Goal: Information Seeking & Learning: Find specific fact

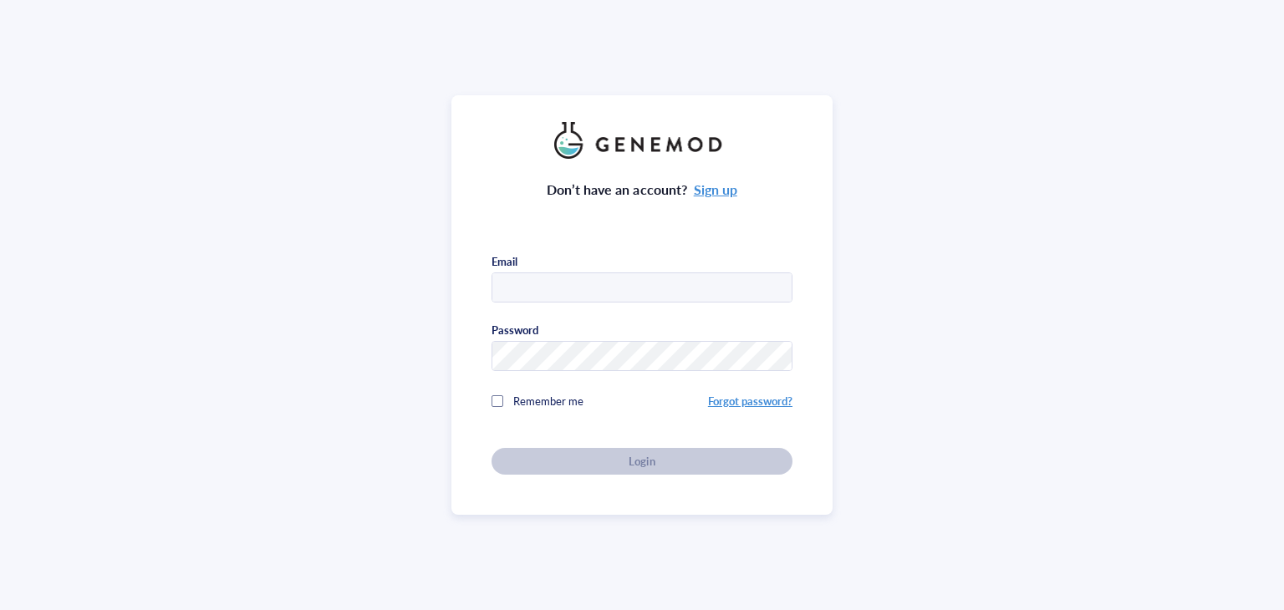
type input "[PERSON_NAME][EMAIL_ADDRESS][DOMAIN_NAME]"
click at [572, 443] on div "Don’t have an account? Sign up Email [PERSON_NAME][EMAIL_ADDRESS][DOMAIN_NAME] …" at bounding box center [642, 317] width 301 height 316
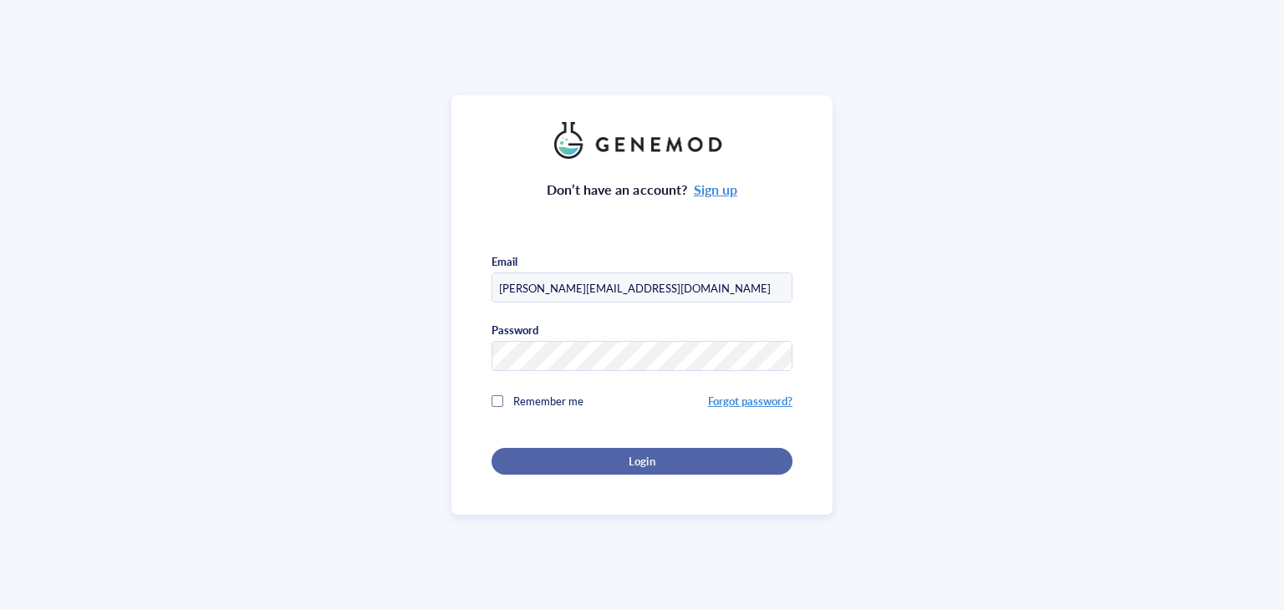
click at [583, 454] on div "Login" at bounding box center [641, 461] width 247 height 15
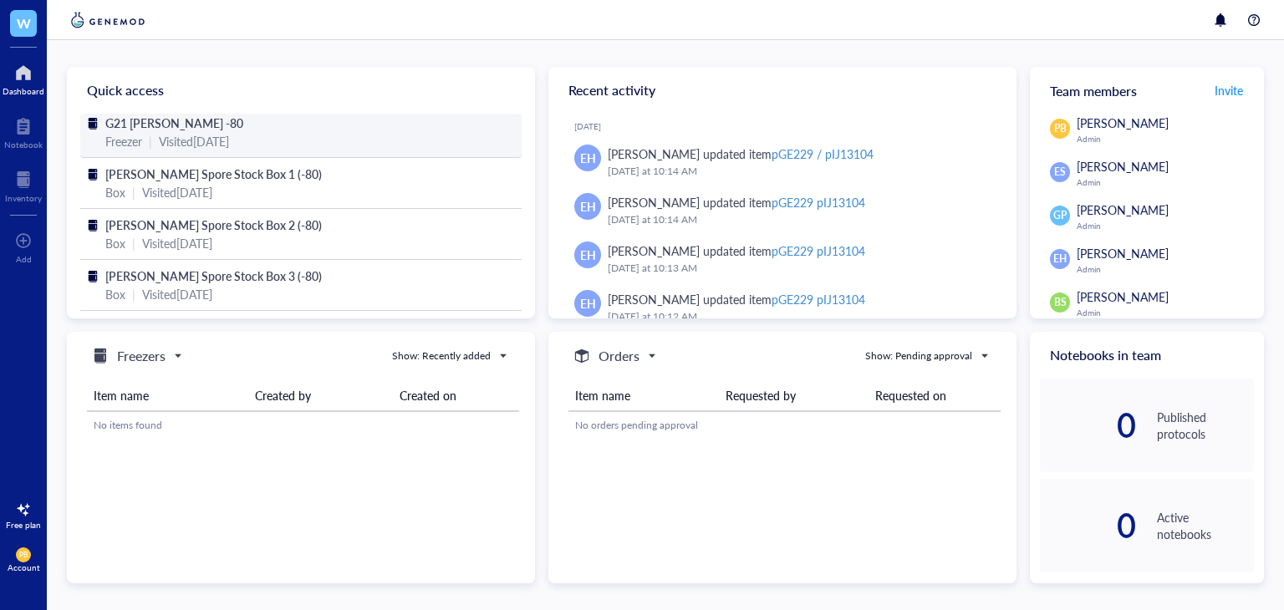
click at [288, 138] on div "Freezer | Visited [DATE]" at bounding box center [300, 141] width 391 height 18
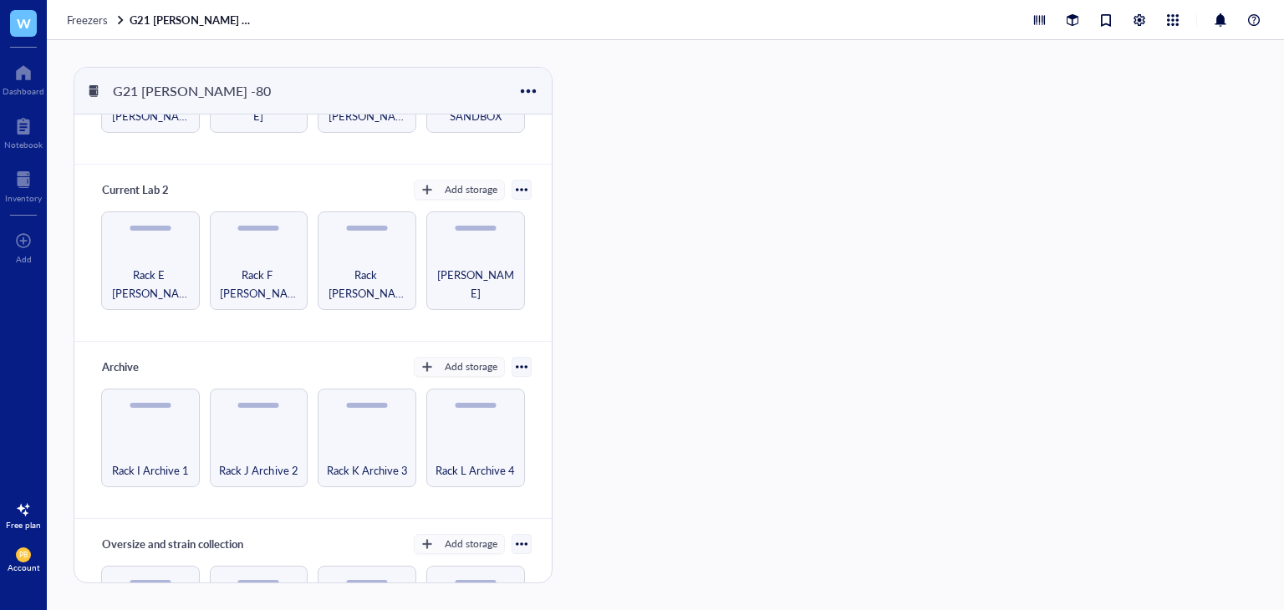
scroll to position [167, 0]
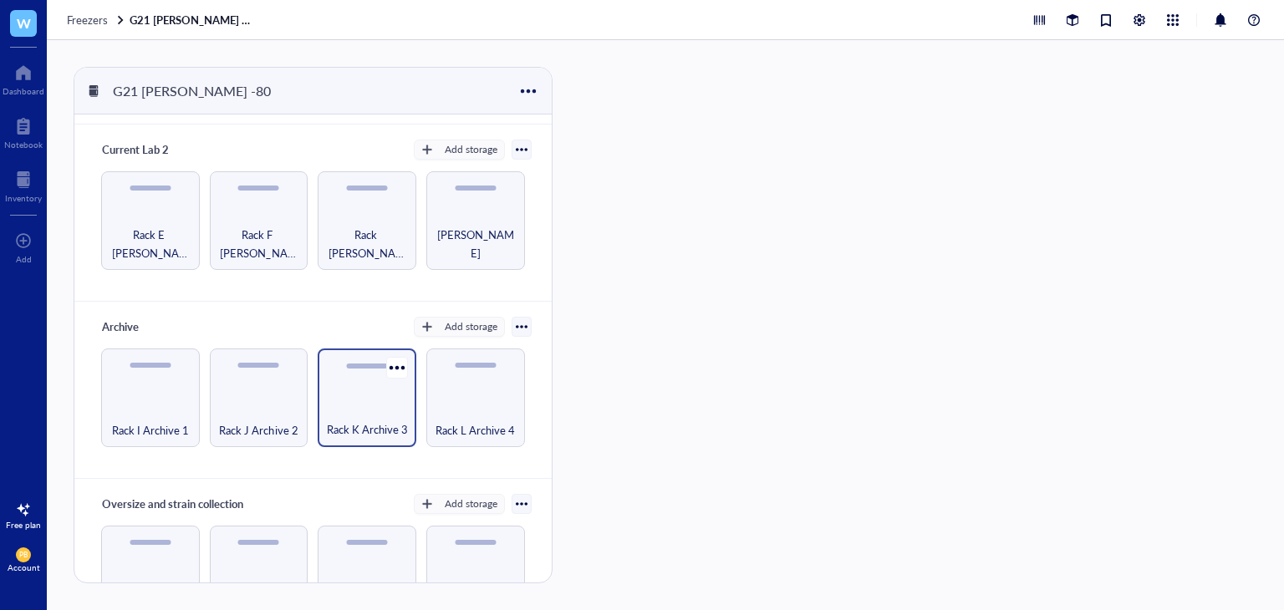
click at [400, 420] on span "Rack K Archive 3" at bounding box center [367, 429] width 81 height 18
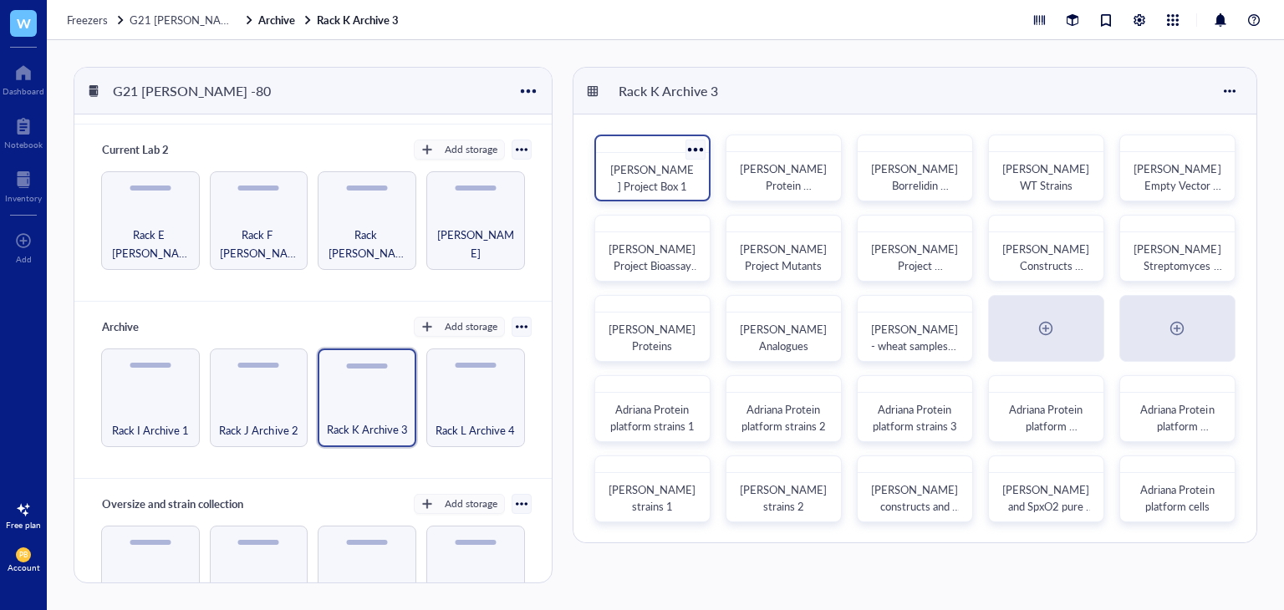
click at [673, 174] on span "[PERSON_NAME] Project Box 1" at bounding box center [652, 177] width 84 height 33
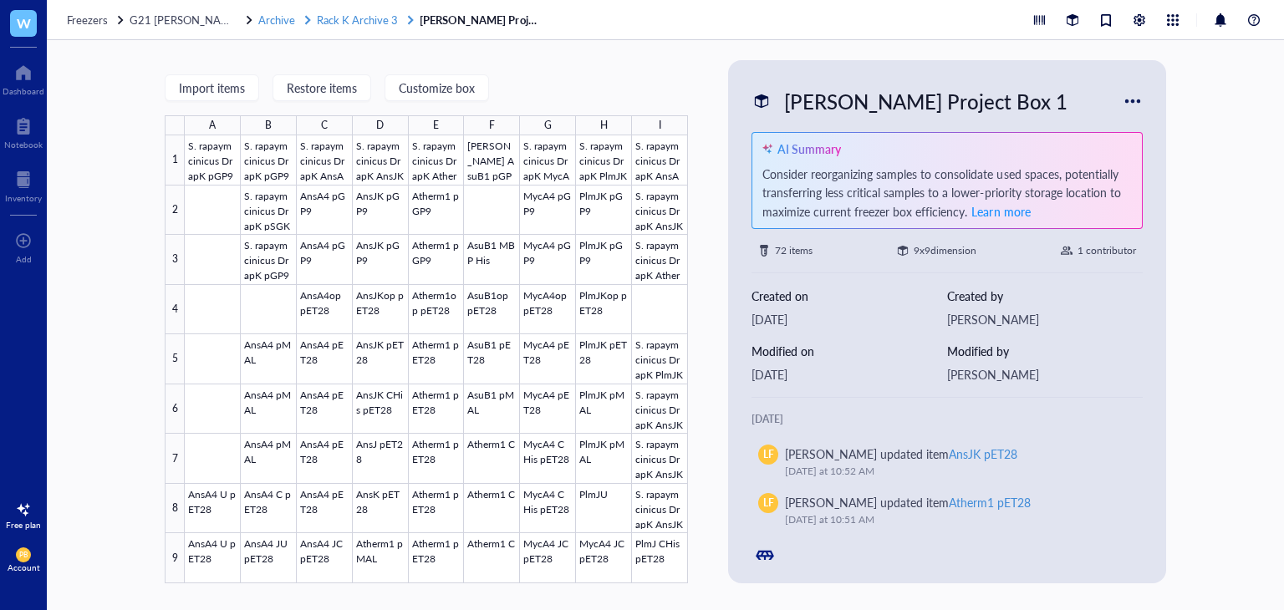
click at [364, 23] on span "Rack K Archive 3" at bounding box center [357, 20] width 81 height 16
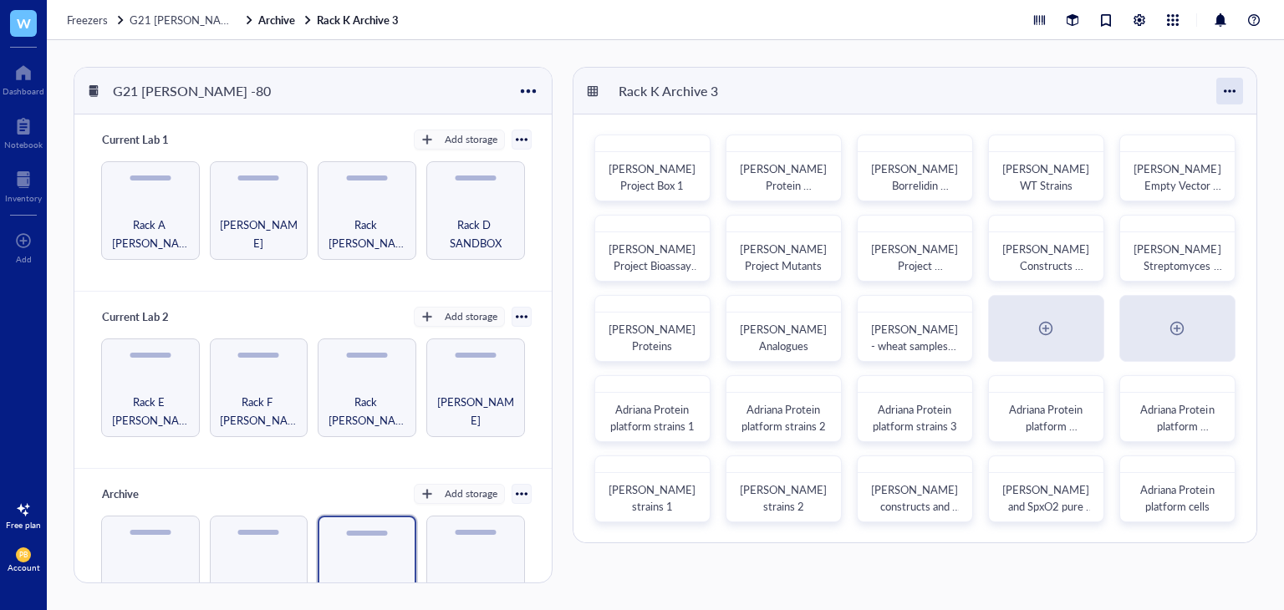
click at [1222, 94] on div at bounding box center [1229, 91] width 27 height 27
click at [983, 88] on div "Rack K Archive 3" at bounding box center [914, 91] width 683 height 47
click at [18, 88] on div "Dashboard" at bounding box center [24, 91] width 42 height 10
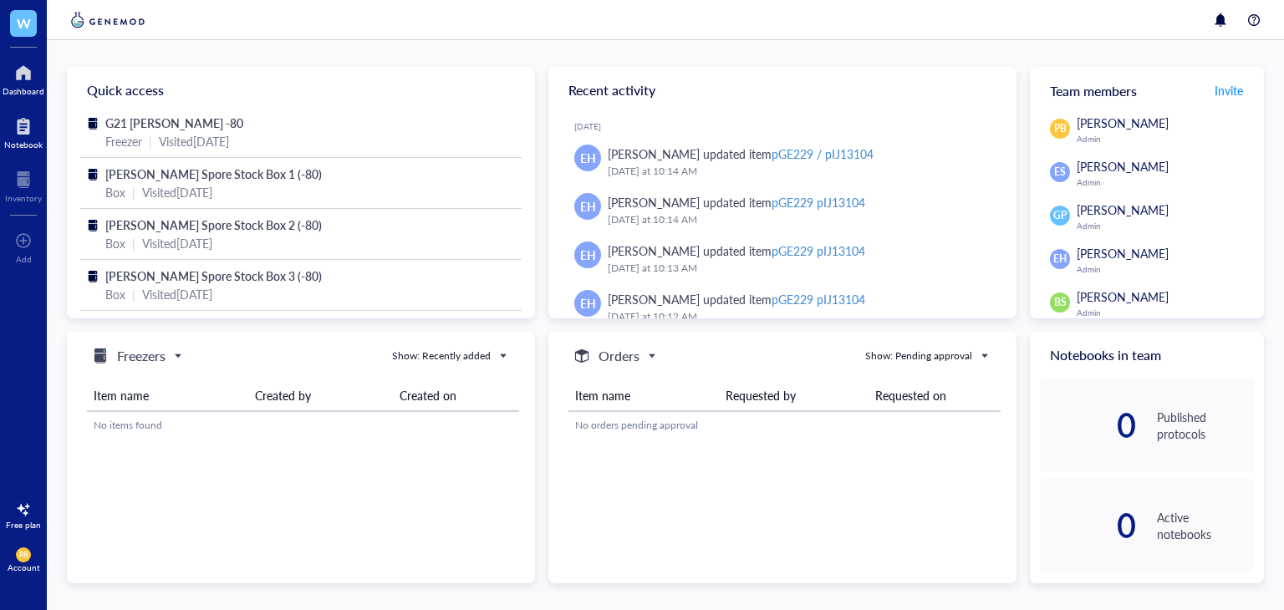
click at [36, 117] on div at bounding box center [23, 126] width 38 height 27
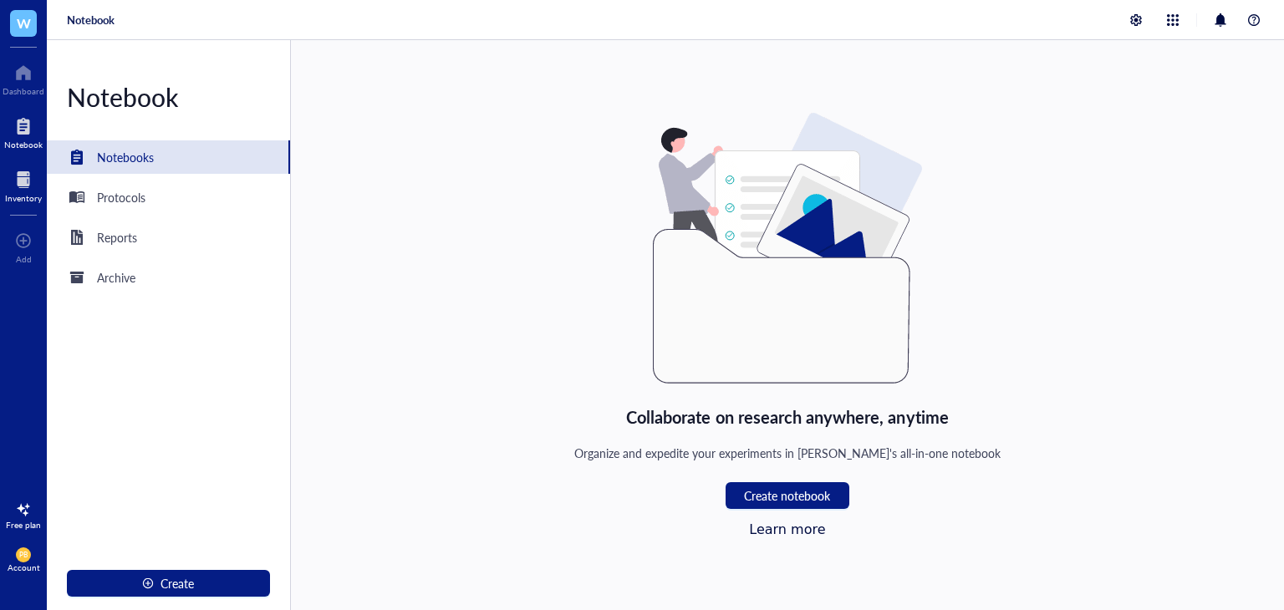
click at [26, 169] on div at bounding box center [23, 179] width 37 height 27
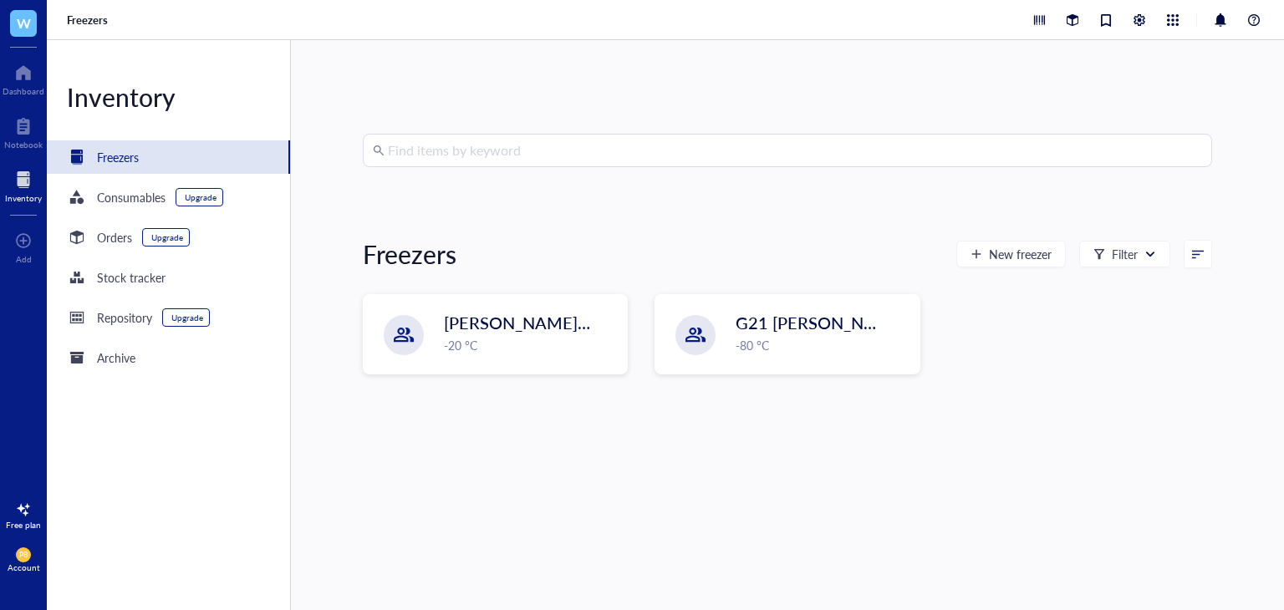
click at [441, 155] on input "search" at bounding box center [795, 151] width 814 height 32
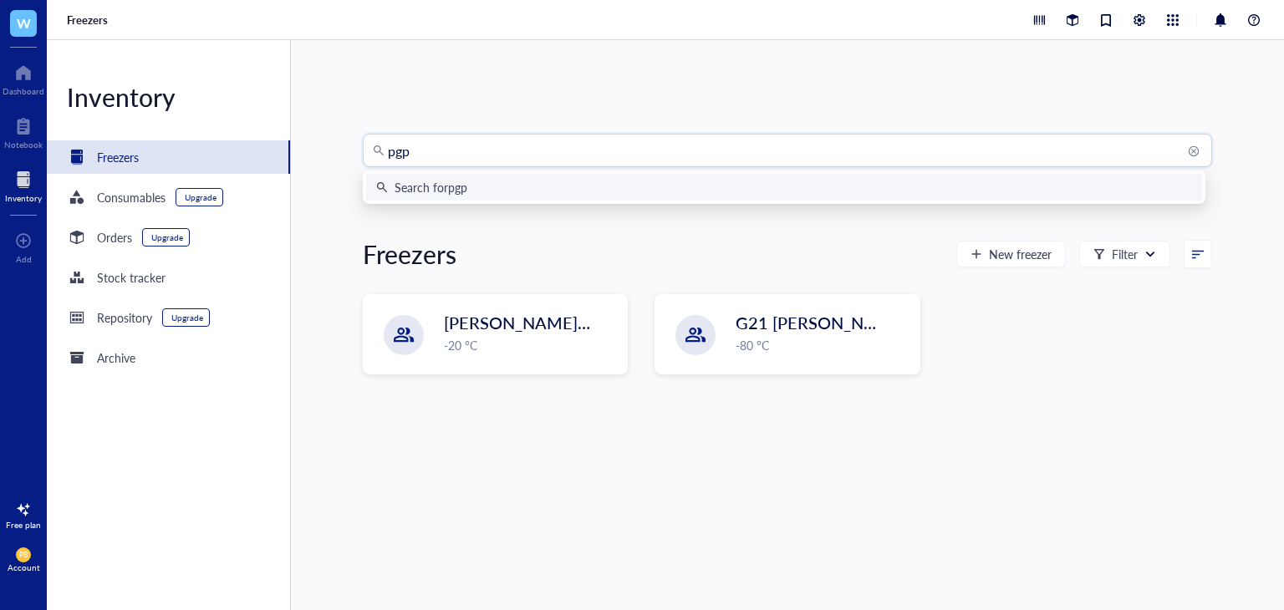
type input "pgp9"
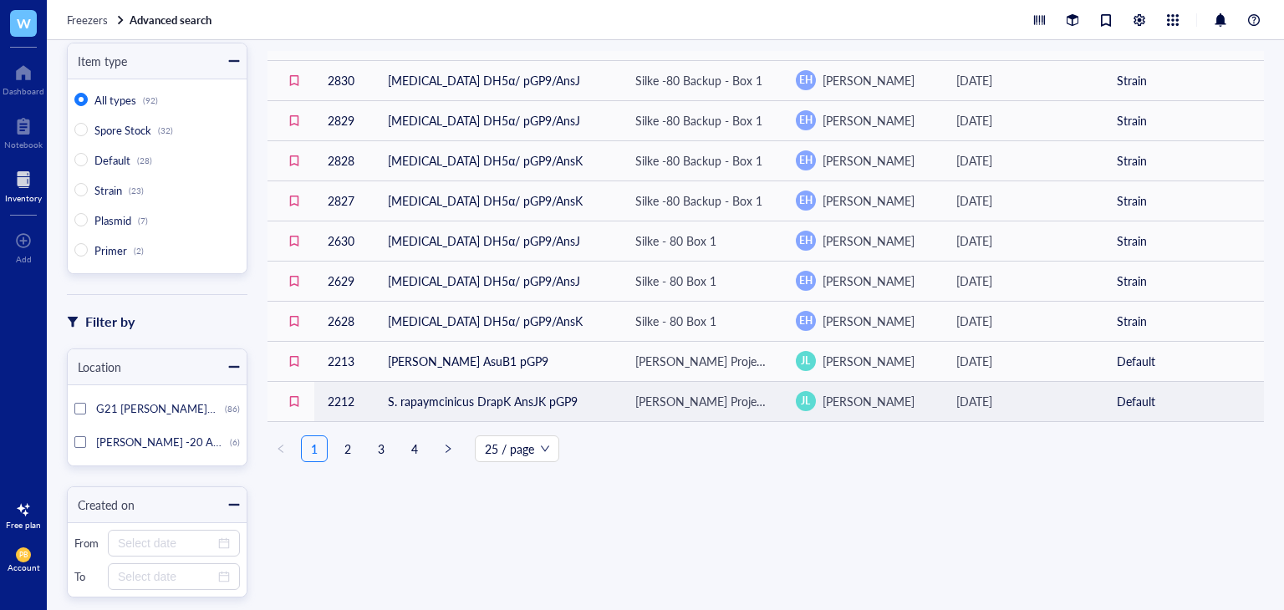
scroll to position [84, 0]
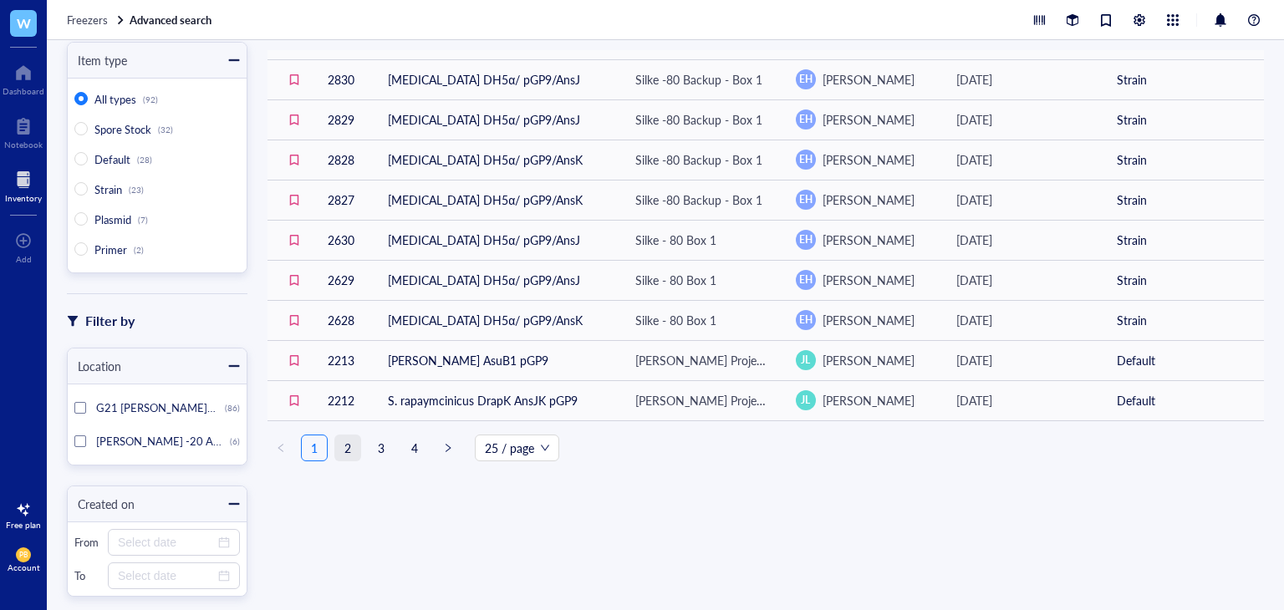
click at [353, 449] on link "2" at bounding box center [347, 448] width 25 height 25
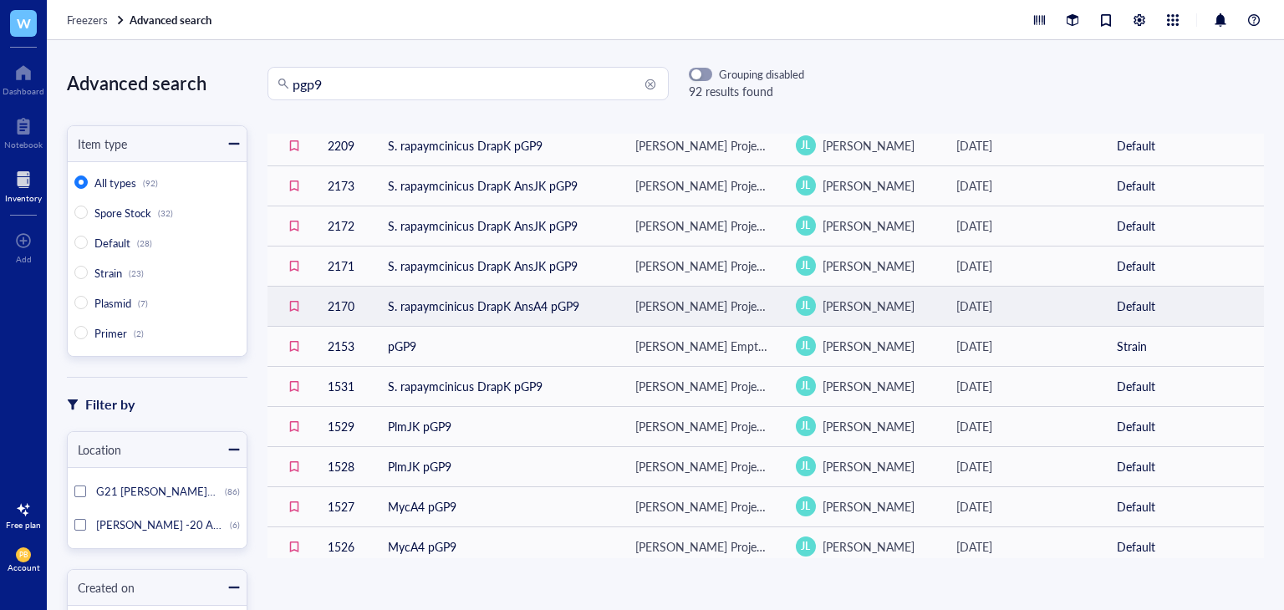
scroll to position [167, 0]
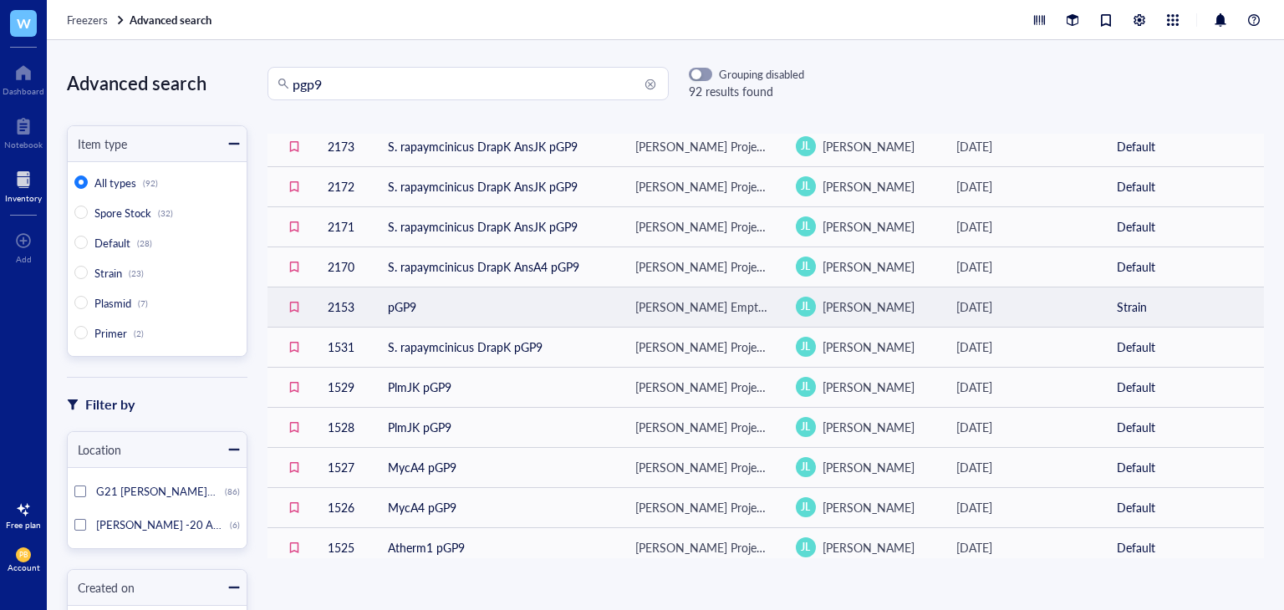
click at [568, 308] on td "pGP9" at bounding box center [498, 307] width 247 height 40
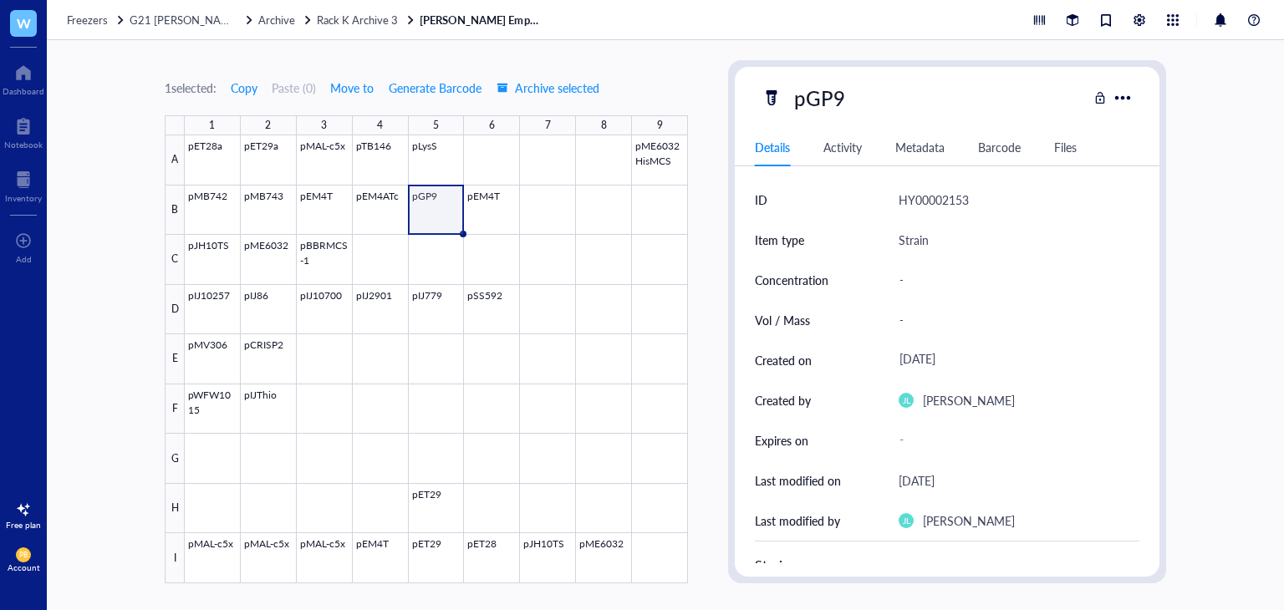
click at [505, 23] on link "[PERSON_NAME] Empty Vector Glycerols" at bounding box center [482, 20] width 125 height 15
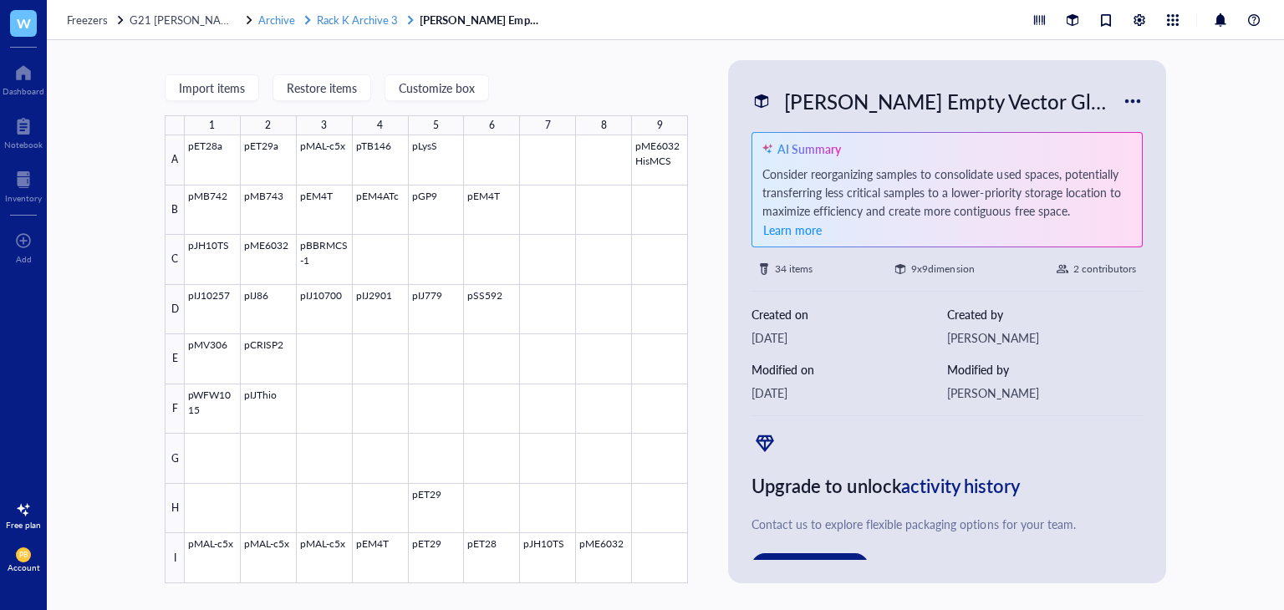
click at [351, 18] on span "Rack K Archive 3" at bounding box center [357, 20] width 81 height 16
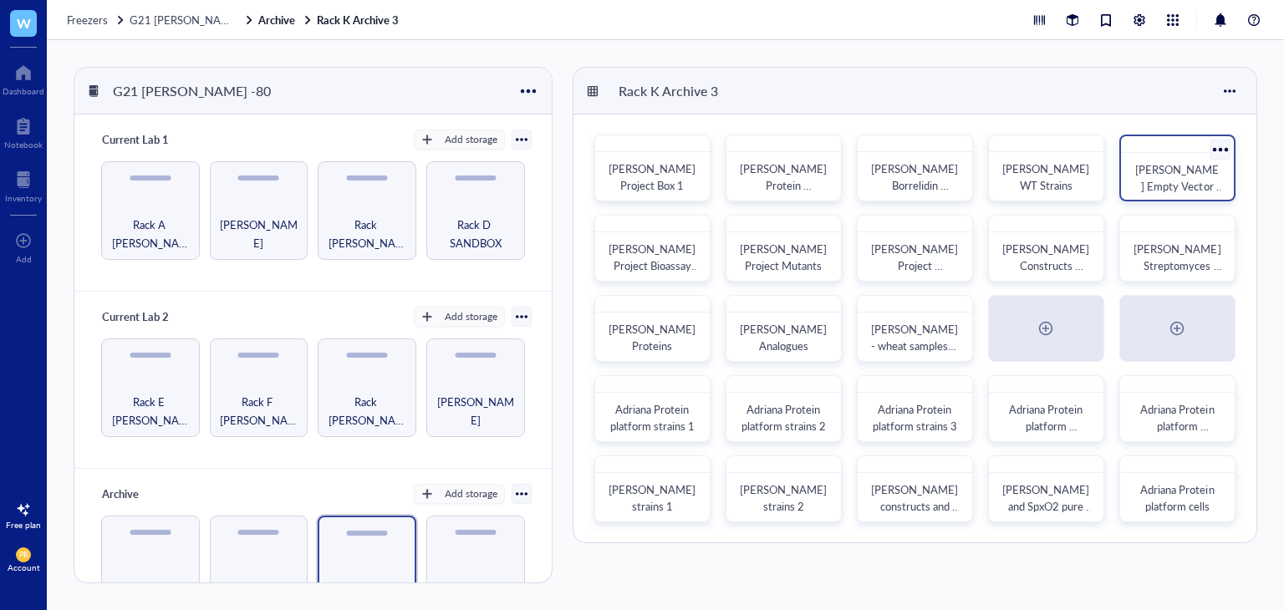
click at [1180, 183] on span "[PERSON_NAME] Empty Vector Glycerols" at bounding box center [1179, 185] width 89 height 49
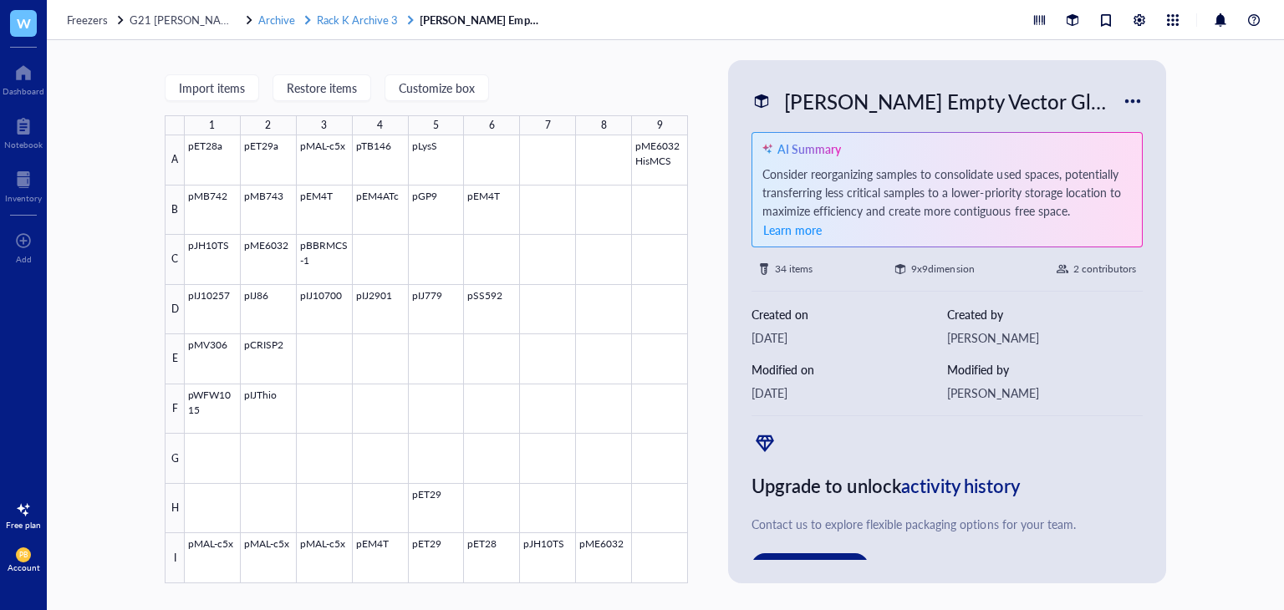
click at [350, 25] on span "Rack K Archive 3" at bounding box center [357, 20] width 81 height 16
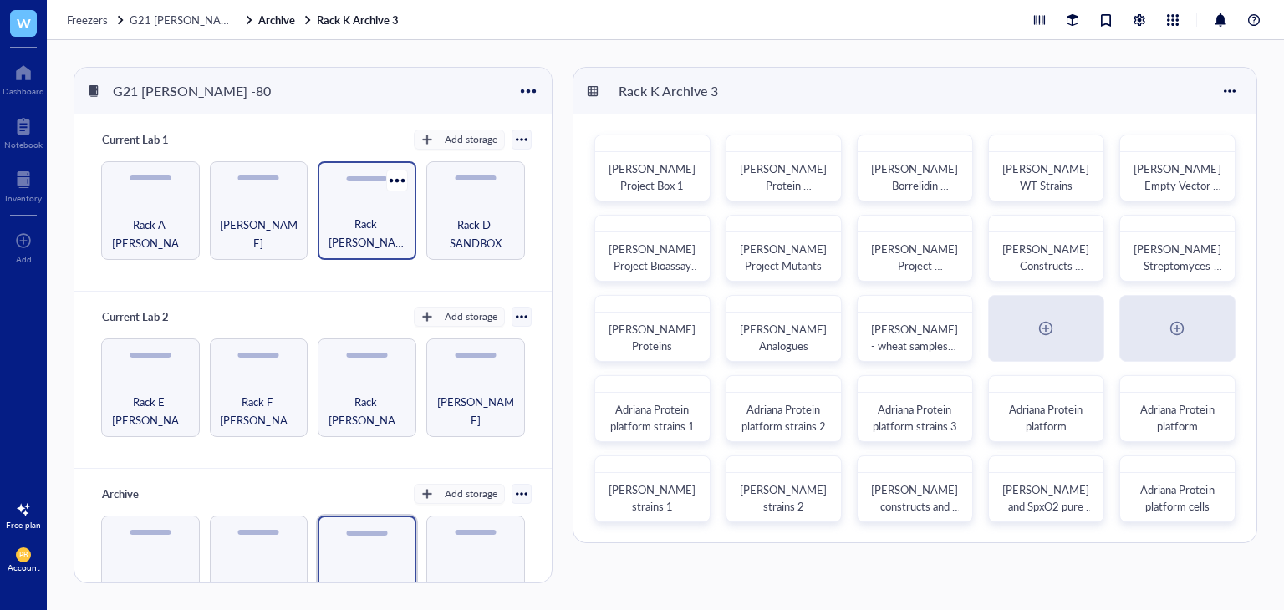
click at [326, 209] on div "Rack [PERSON_NAME]" at bounding box center [367, 210] width 99 height 99
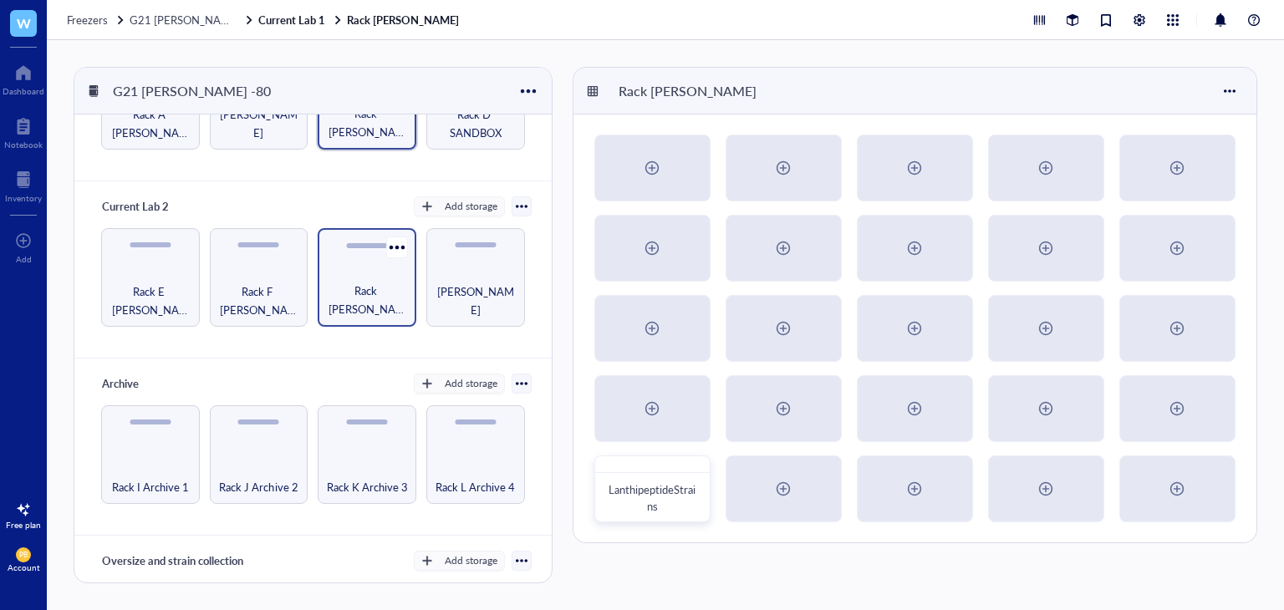
scroll to position [167, 0]
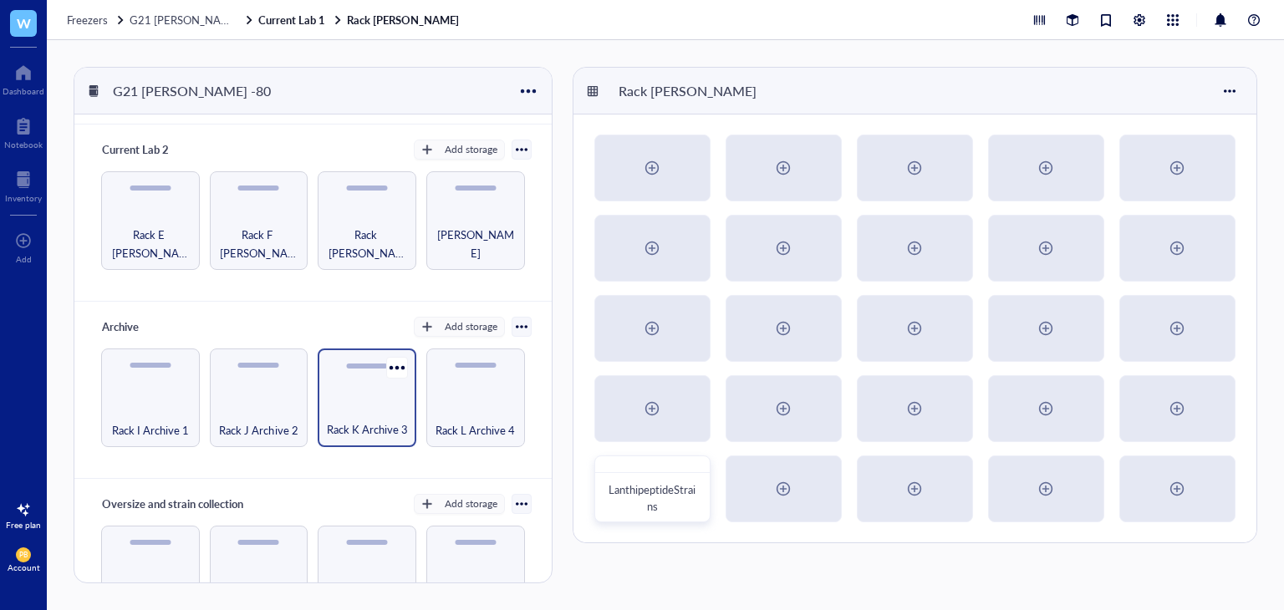
click at [371, 402] on div "Rack K Archive 3" at bounding box center [367, 420] width 82 height 37
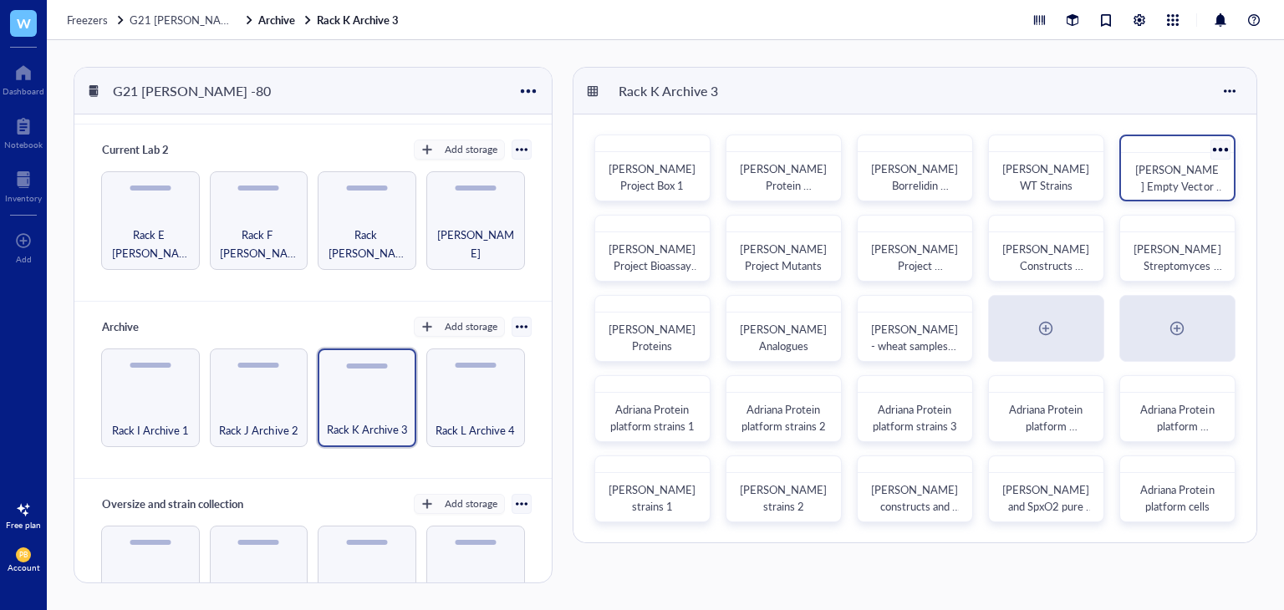
click at [1200, 172] on span "[PERSON_NAME] Empty Vector Glycerols" at bounding box center [1179, 185] width 89 height 49
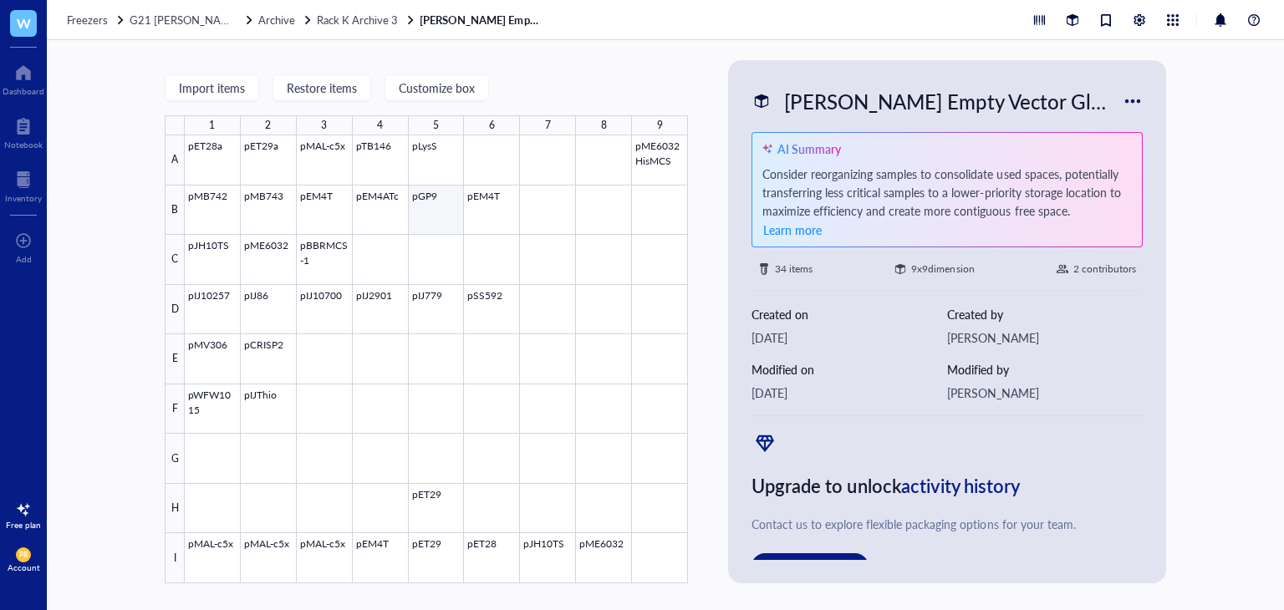
click at [431, 199] on div at bounding box center [436, 359] width 503 height 448
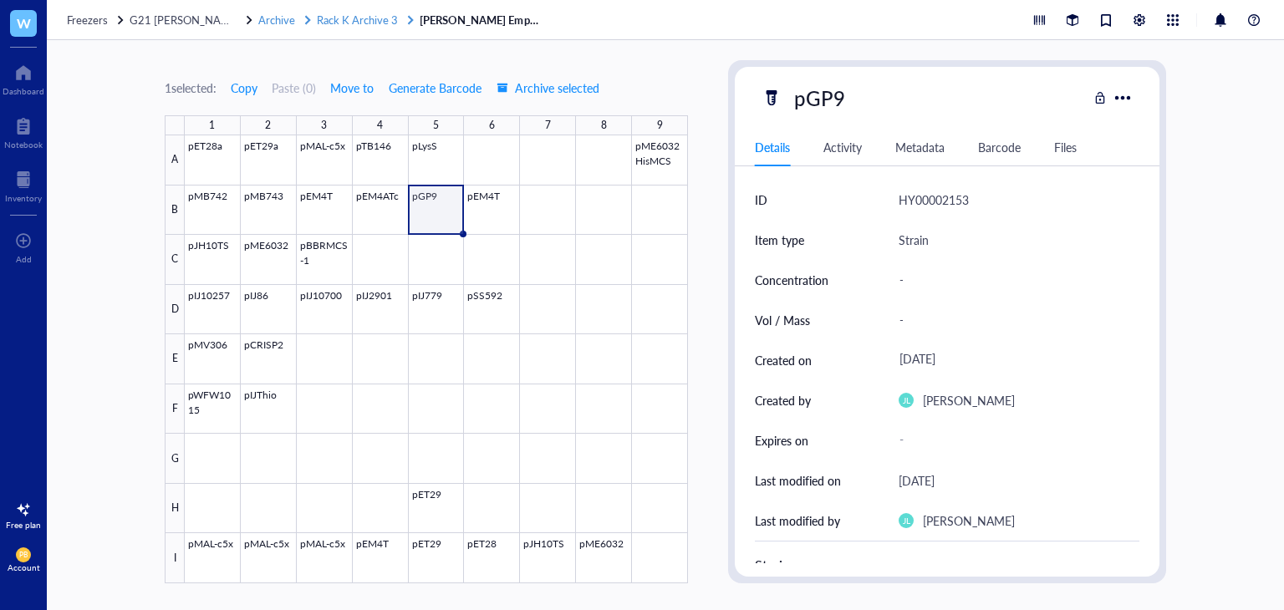
click at [265, 23] on span "Archive" at bounding box center [276, 20] width 37 height 16
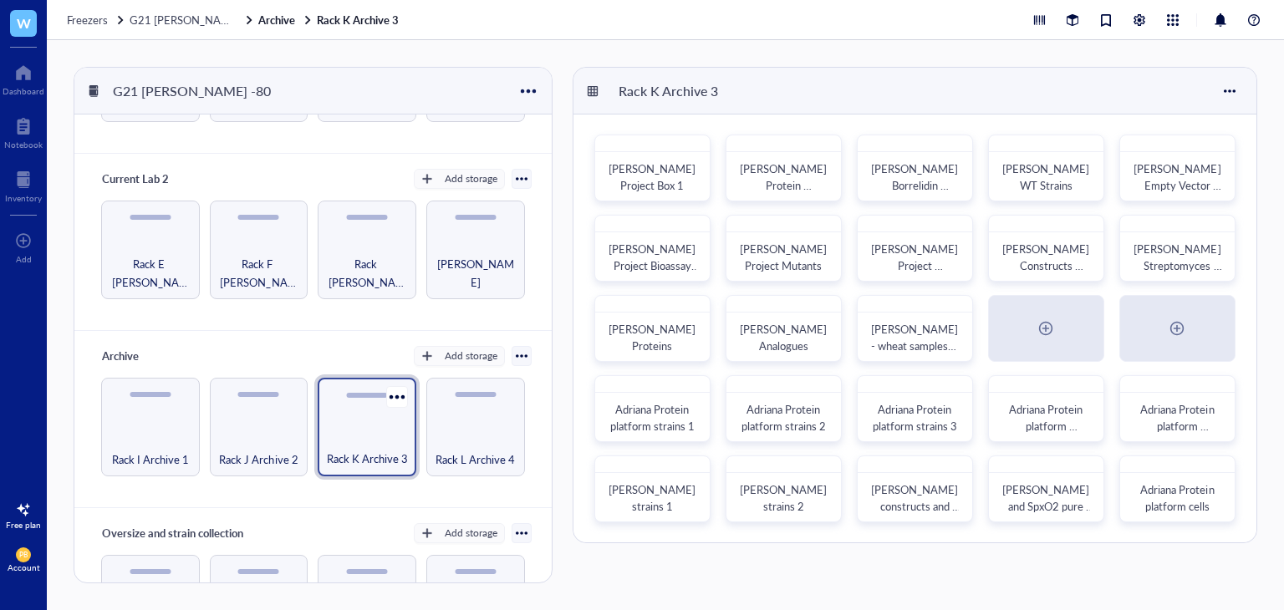
scroll to position [167, 0]
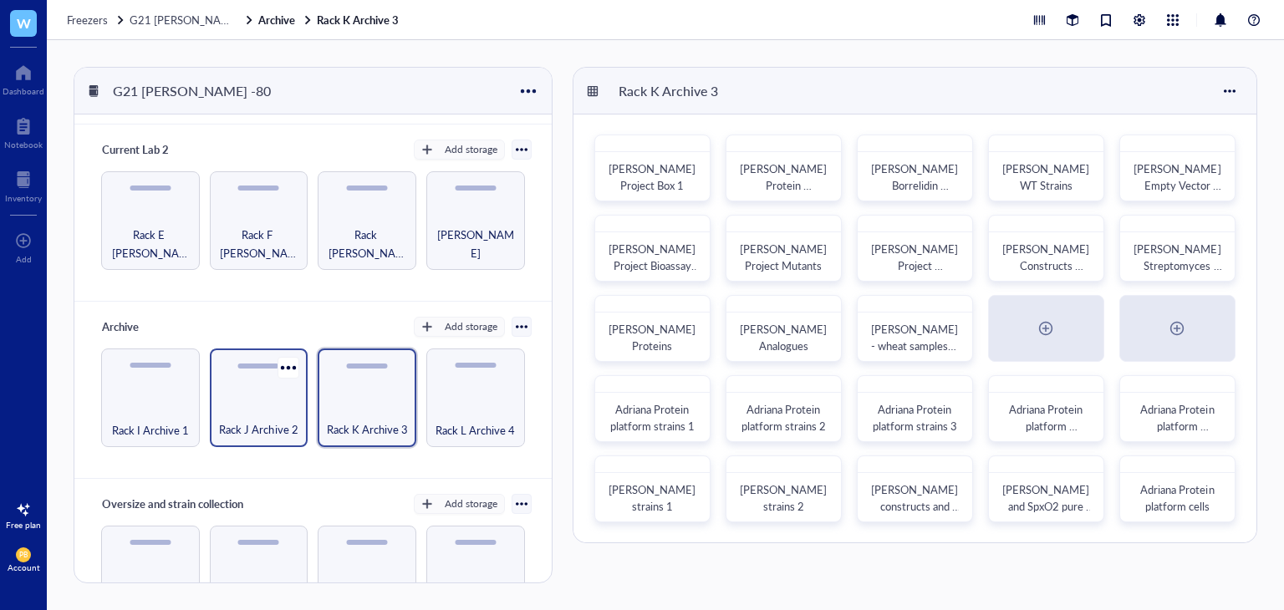
click at [278, 408] on div "Rack J Archive 2" at bounding box center [259, 420] width 82 height 37
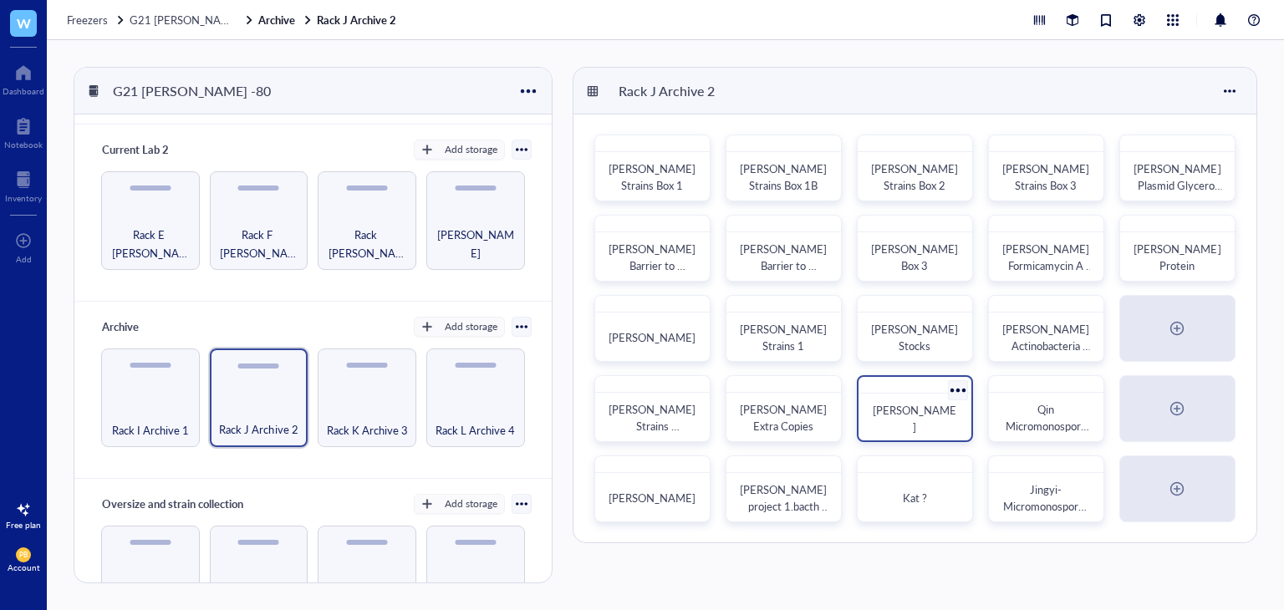
click at [924, 426] on div "[PERSON_NAME]" at bounding box center [914, 418] width 99 height 37
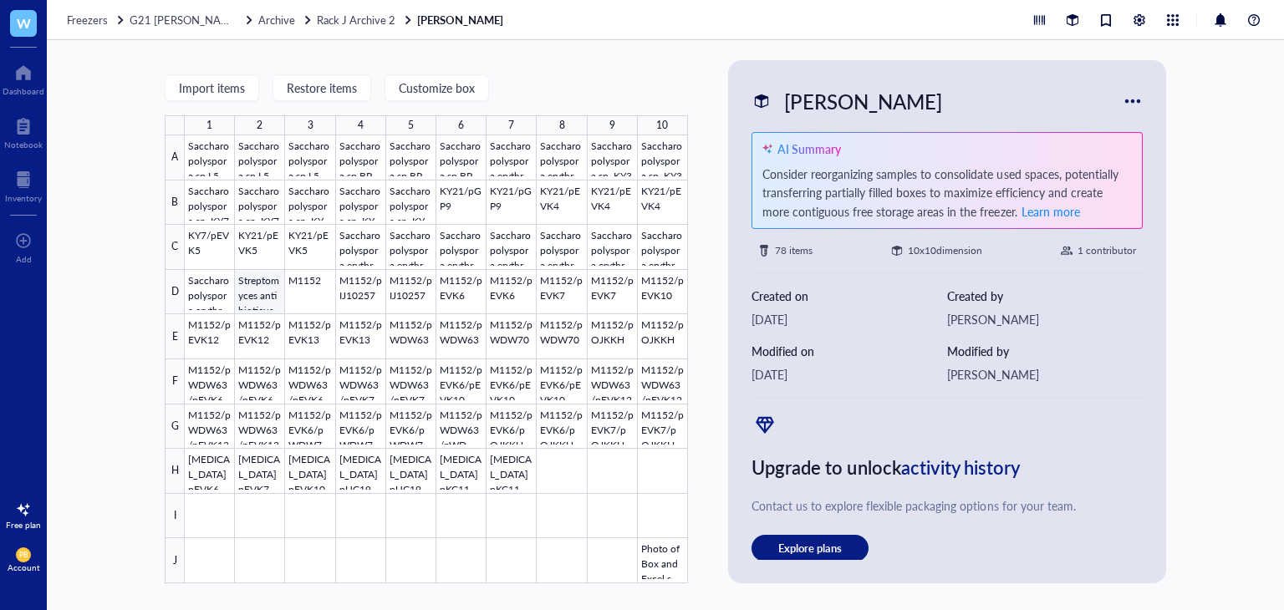
click at [257, 291] on div at bounding box center [436, 359] width 503 height 448
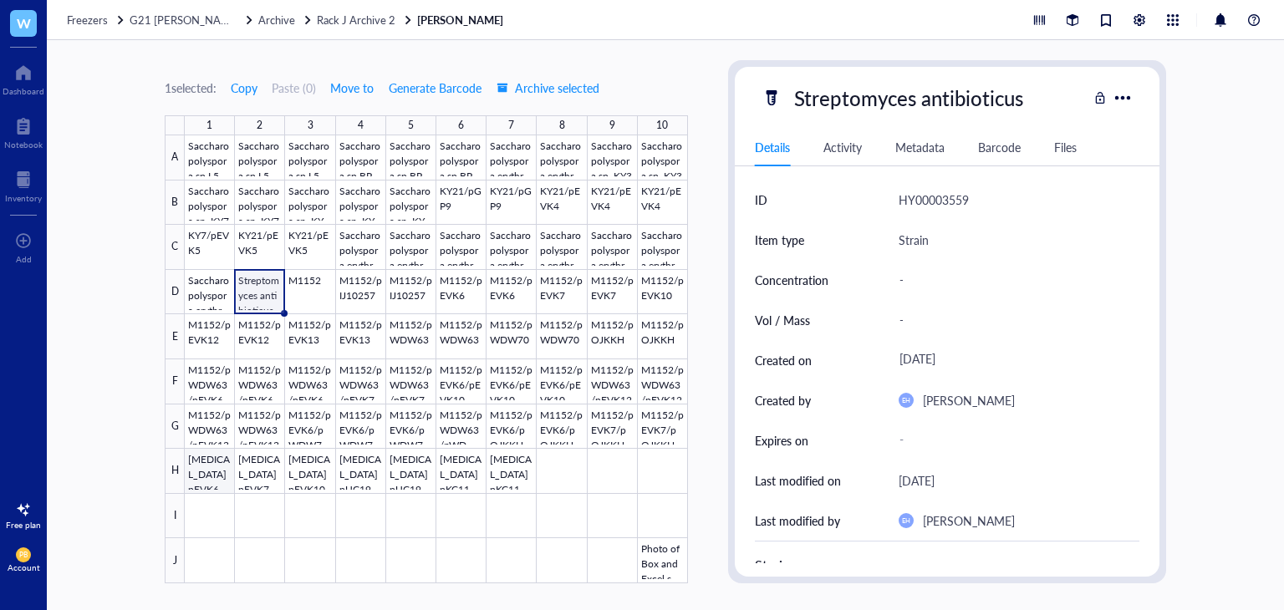
click at [198, 482] on div at bounding box center [436, 359] width 503 height 448
click at [342, 21] on span "Rack J Archive 2" at bounding box center [356, 20] width 79 height 16
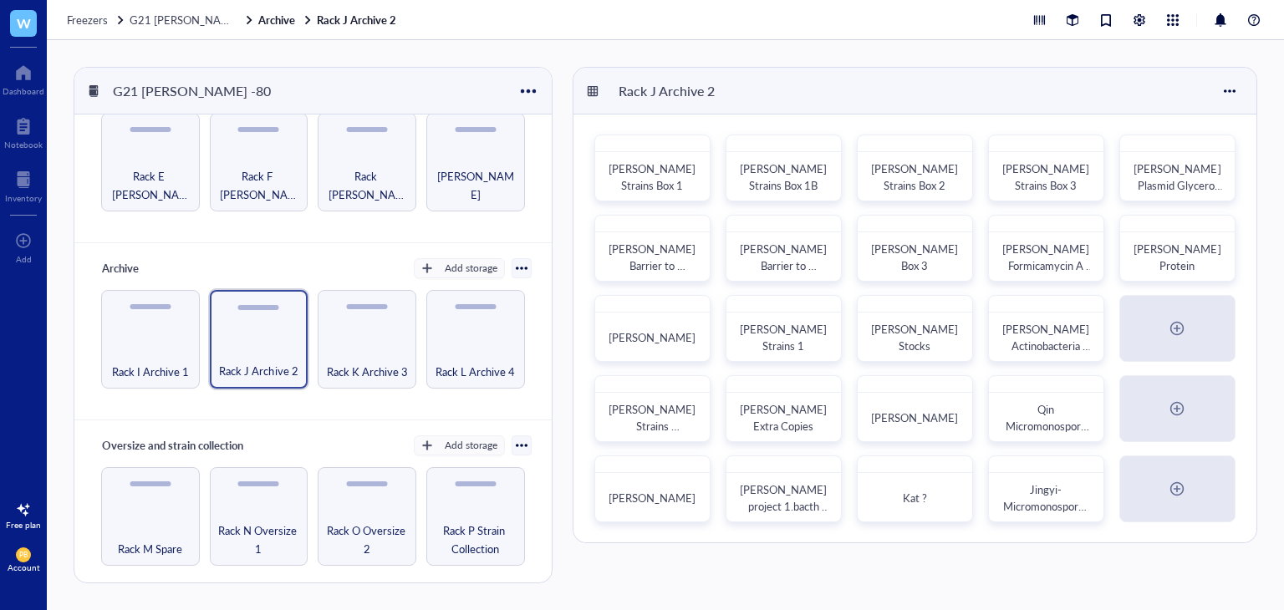
scroll to position [227, 0]
drag, startPoint x: 161, startPoint y: 357, endPoint x: 548, endPoint y: 351, distance: 387.1
click at [161, 357] on div "Rack I Archive 1" at bounding box center [151, 361] width 84 height 37
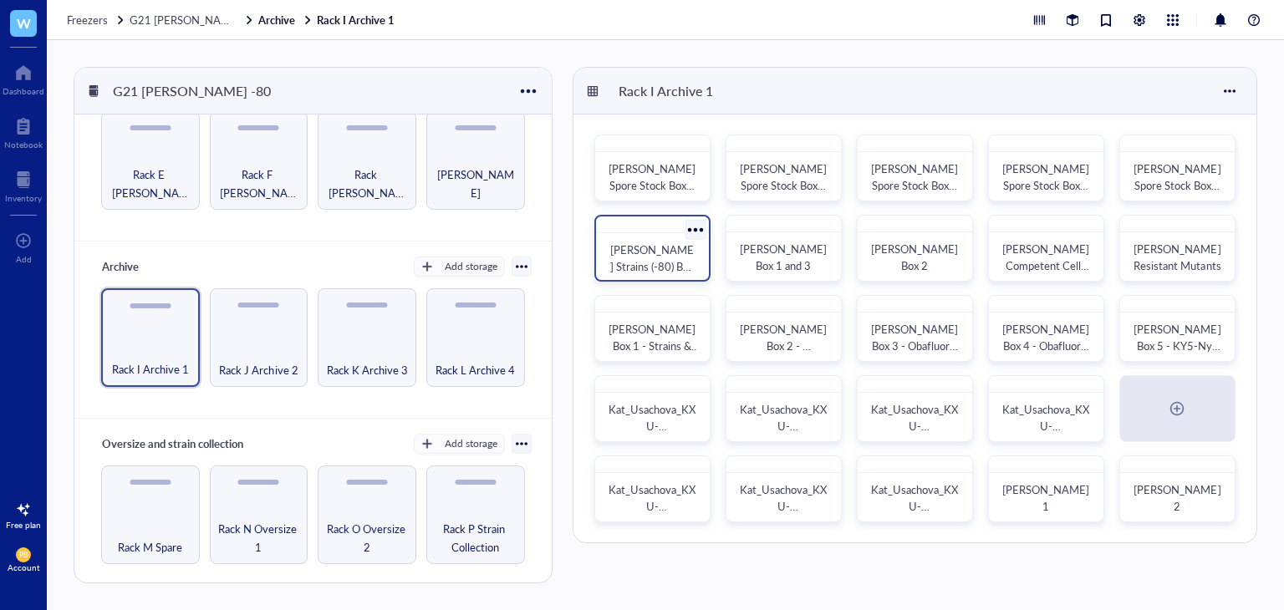
click at [672, 253] on span "[PERSON_NAME] Strains (-80) Box 6" at bounding box center [653, 266] width 86 height 49
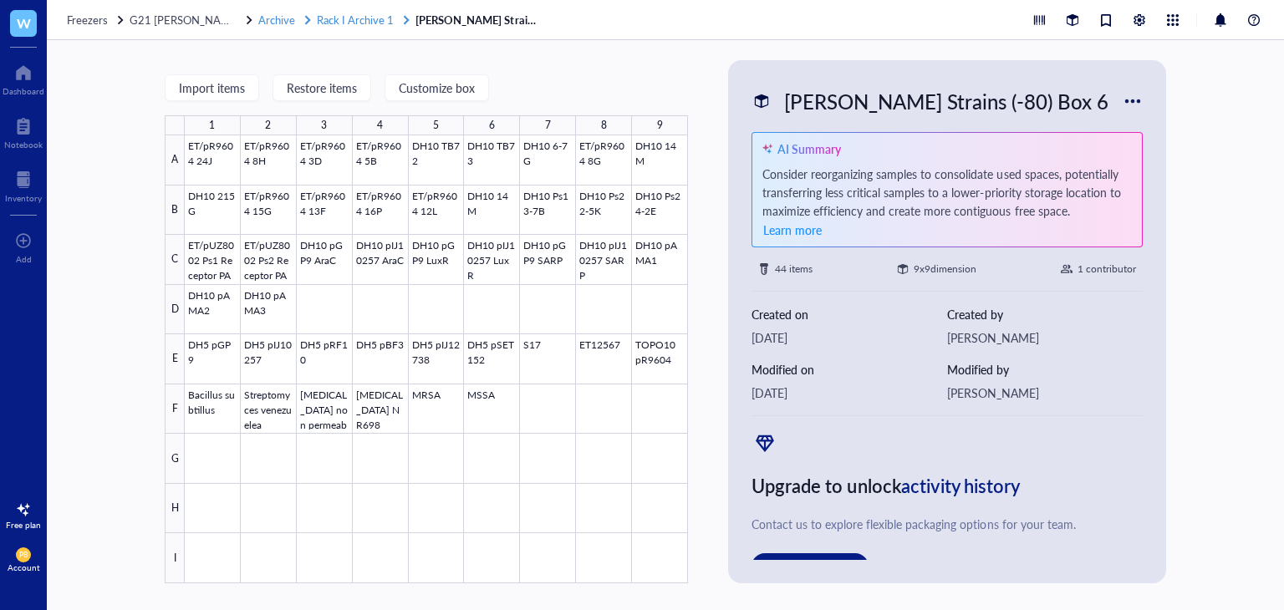
click at [356, 21] on span "Rack I Archive 1" at bounding box center [355, 20] width 77 height 16
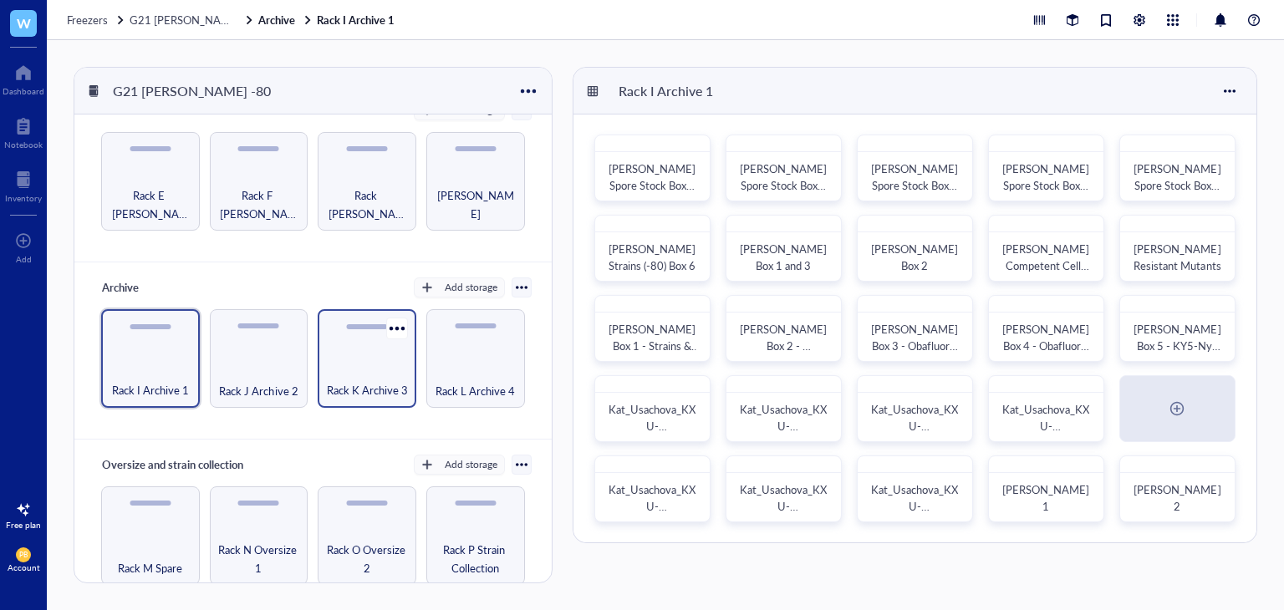
scroll to position [227, 0]
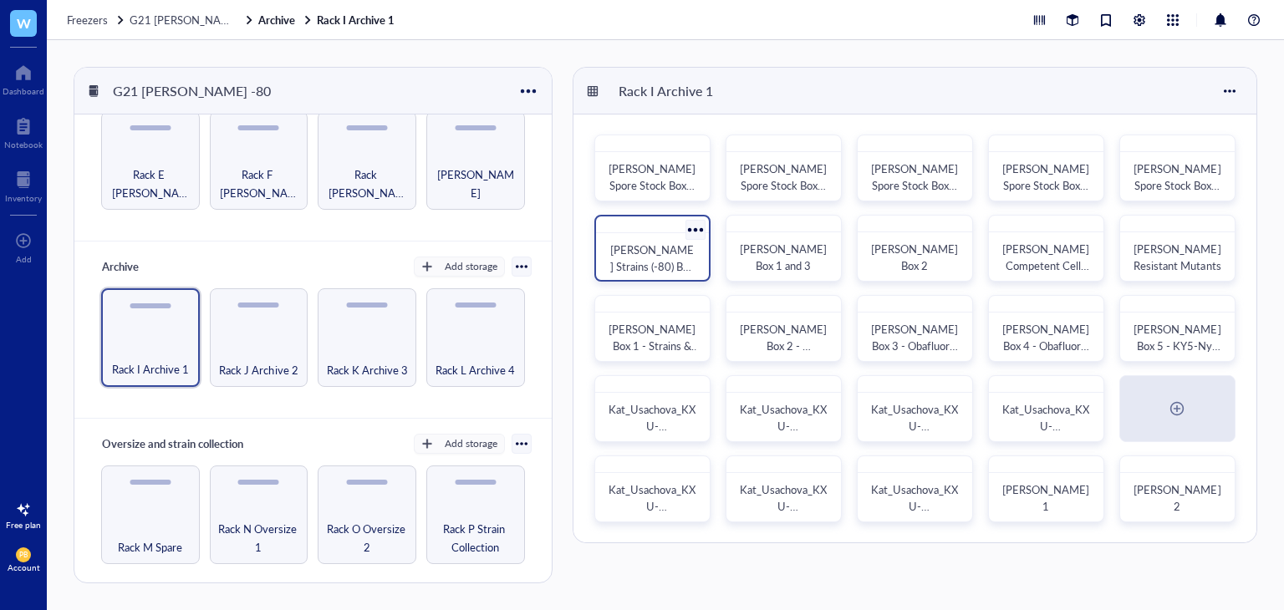
click at [655, 261] on span "[PERSON_NAME] Strains (-80) Box 6" at bounding box center [653, 266] width 86 height 49
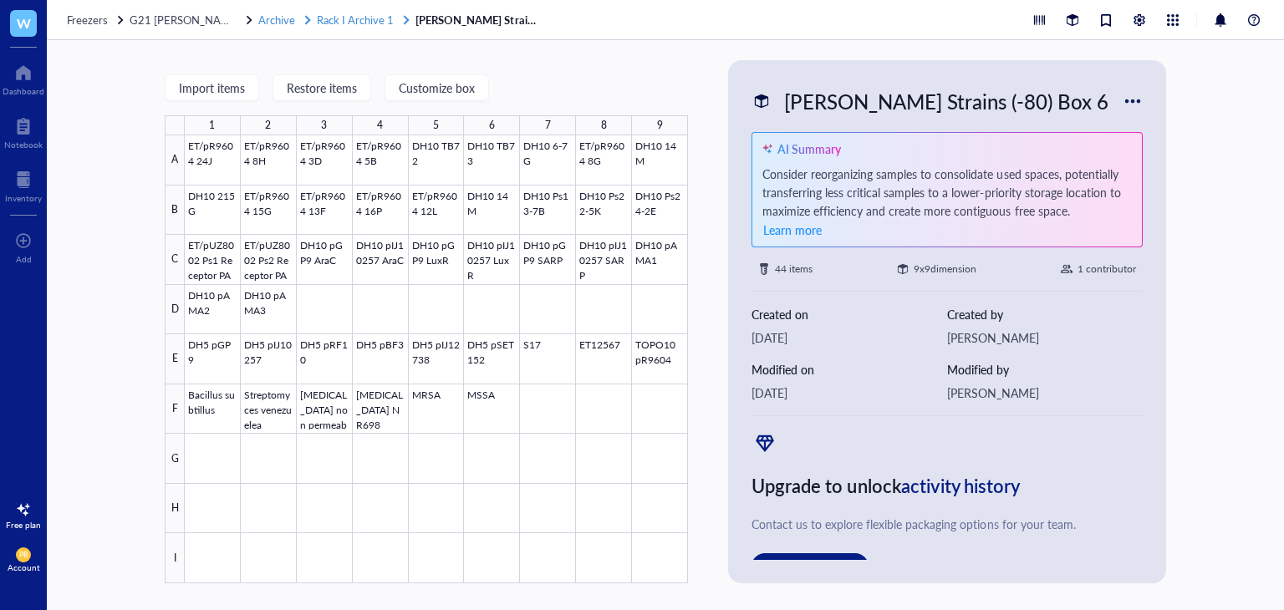
click at [346, 25] on span "Rack I Archive 1" at bounding box center [355, 20] width 77 height 16
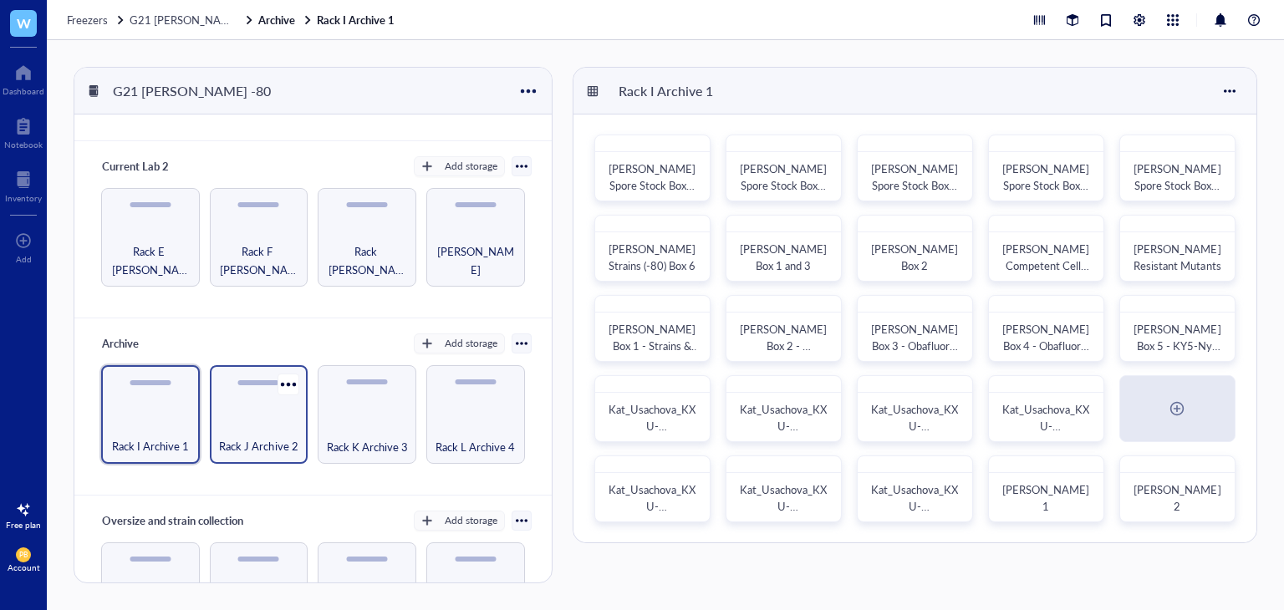
scroll to position [167, 0]
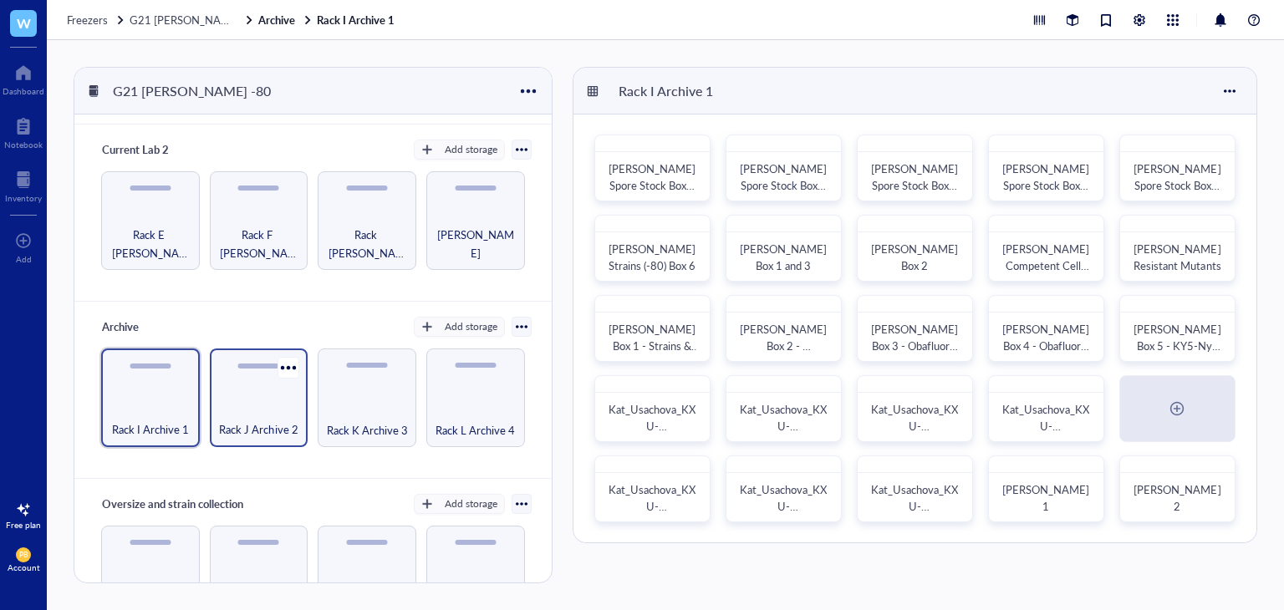
click at [250, 431] on span "Rack J Archive 2" at bounding box center [258, 429] width 79 height 18
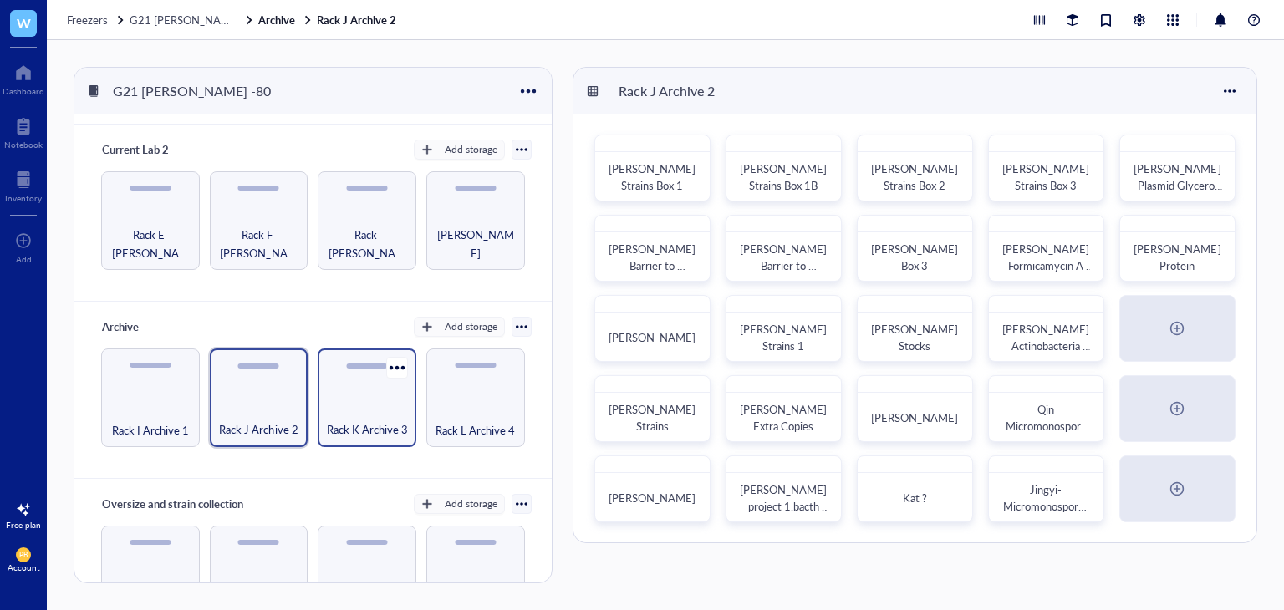
click at [397, 392] on div "Rack K Archive 3" at bounding box center [367, 398] width 99 height 99
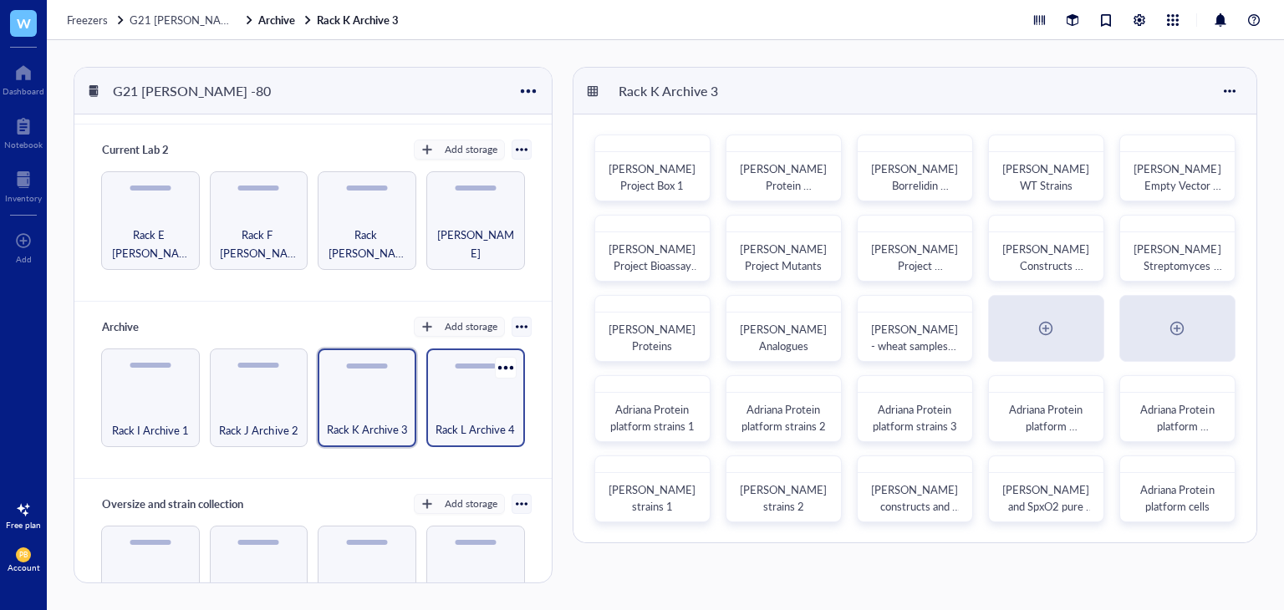
click at [486, 408] on div "Rack L Archive 4" at bounding box center [476, 420] width 82 height 37
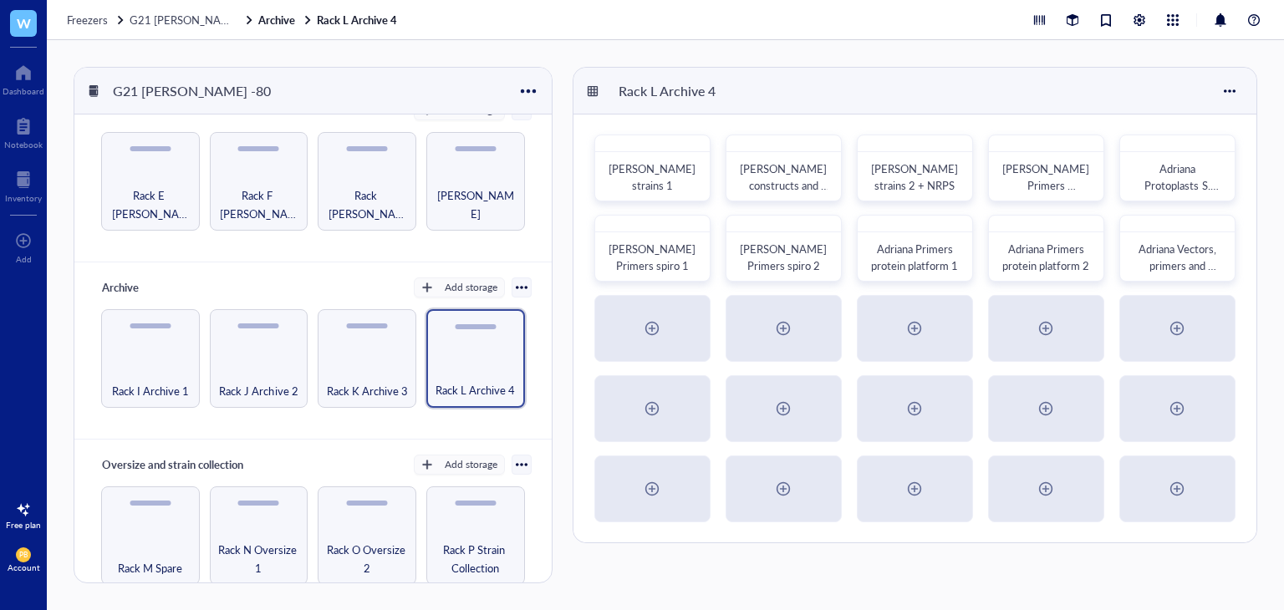
scroll to position [227, 0]
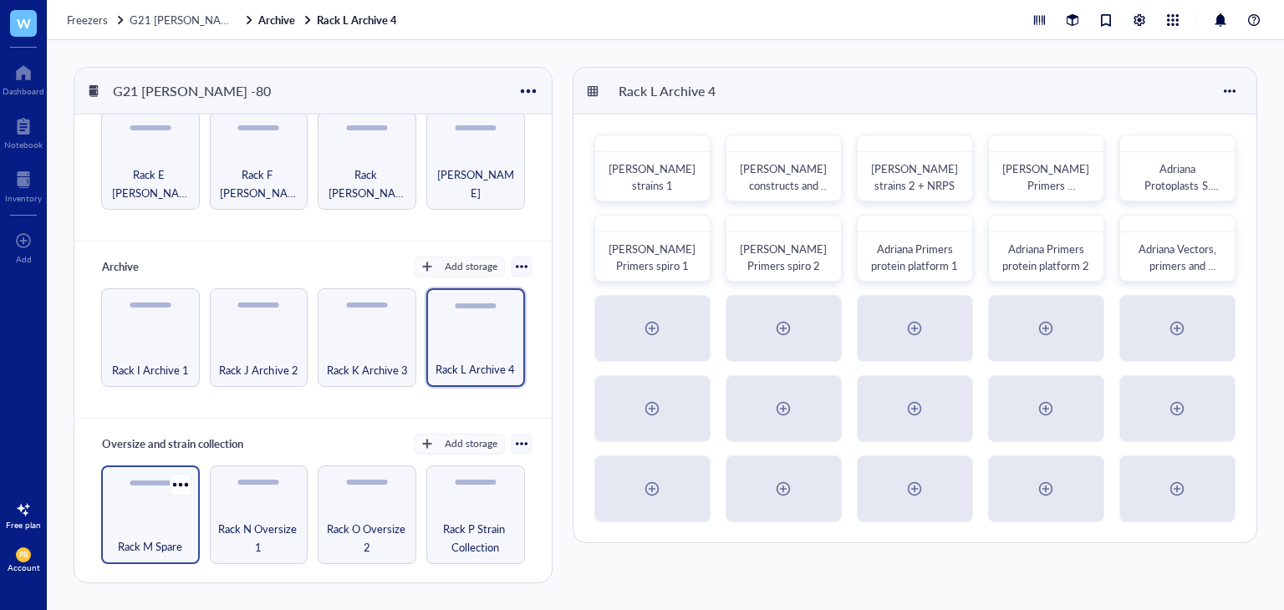
click at [174, 502] on div "Rack M Spare" at bounding box center [150, 515] width 99 height 99
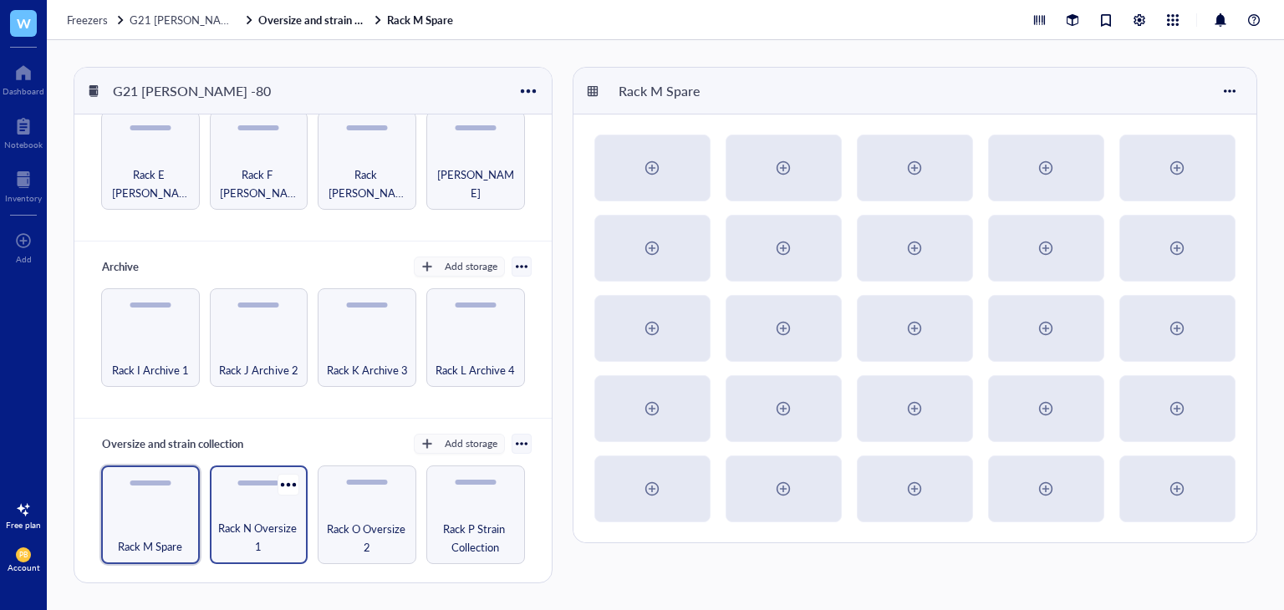
click at [257, 512] on div "Rack N Oversize 1" at bounding box center [259, 515] width 99 height 99
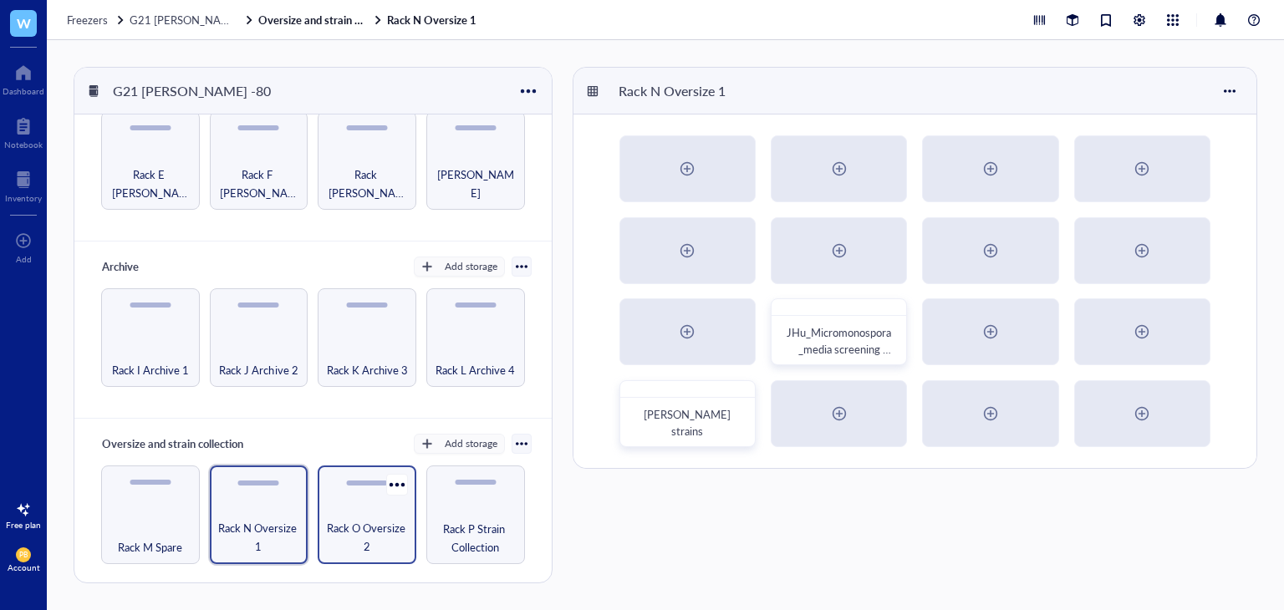
click at [387, 526] on span "Rack O Oversize 2" at bounding box center [367, 537] width 82 height 37
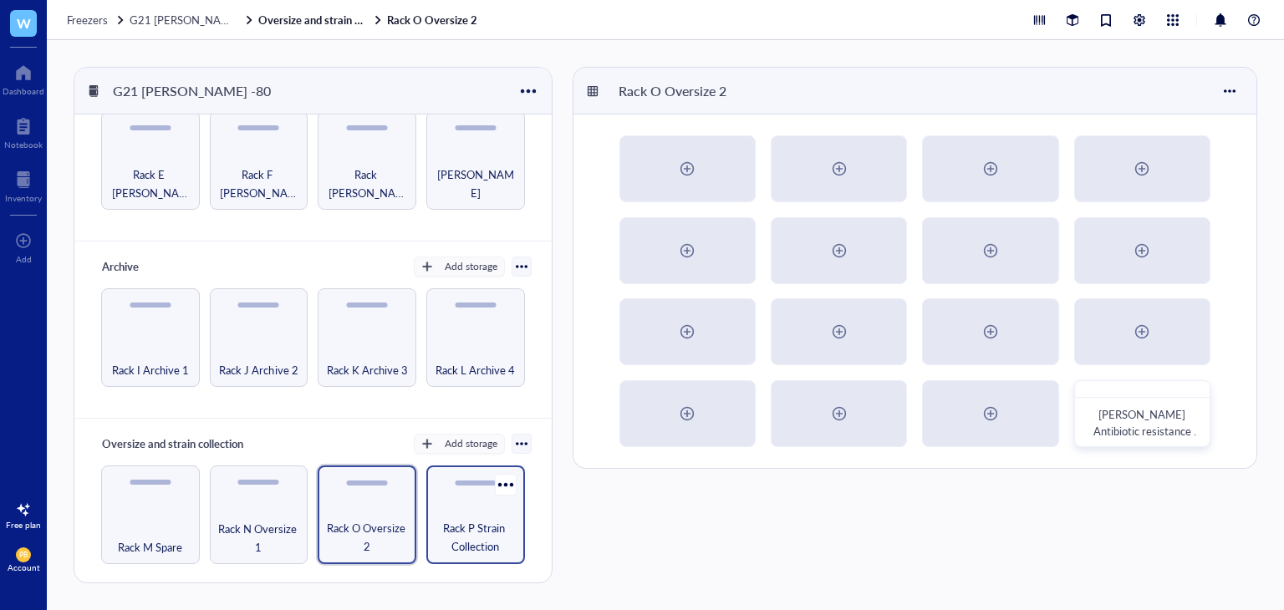
click at [498, 522] on span "Rack P Strain Collection" at bounding box center [476, 537] width 82 height 37
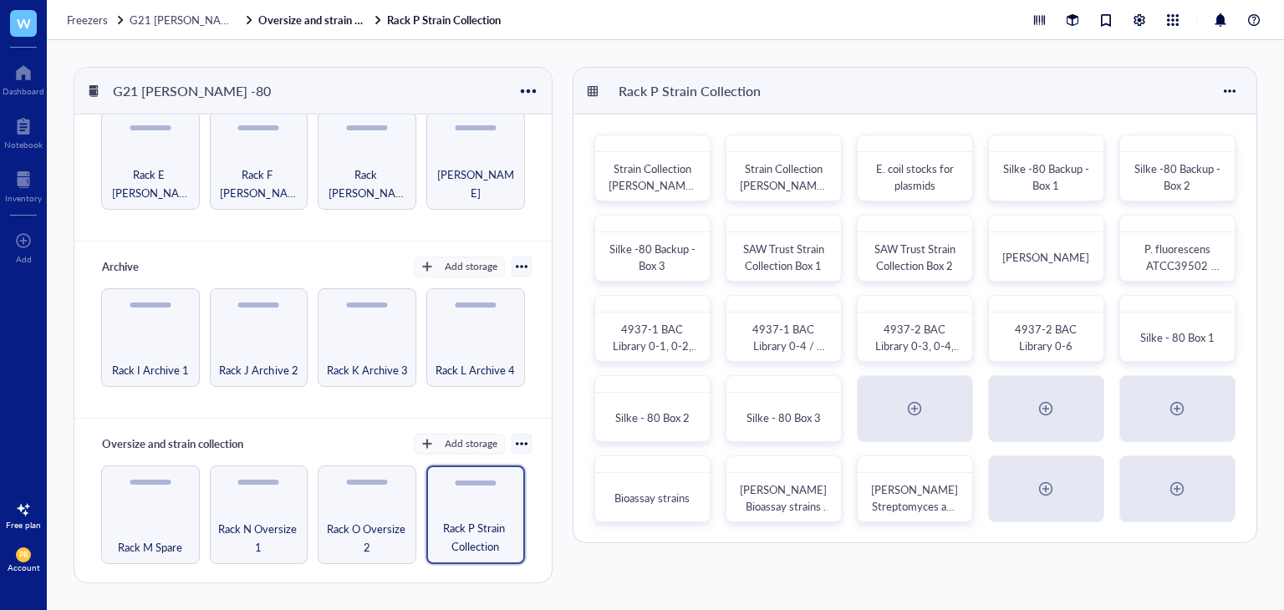
drag, startPoint x: 504, startPoint y: 523, endPoint x: 692, endPoint y: 558, distance: 191.2
click at [692, 558] on div "Rack P Strain Collection Strain Collection [PERSON_NAME] Box 1 Strain Collectio…" at bounding box center [915, 325] width 685 height 517
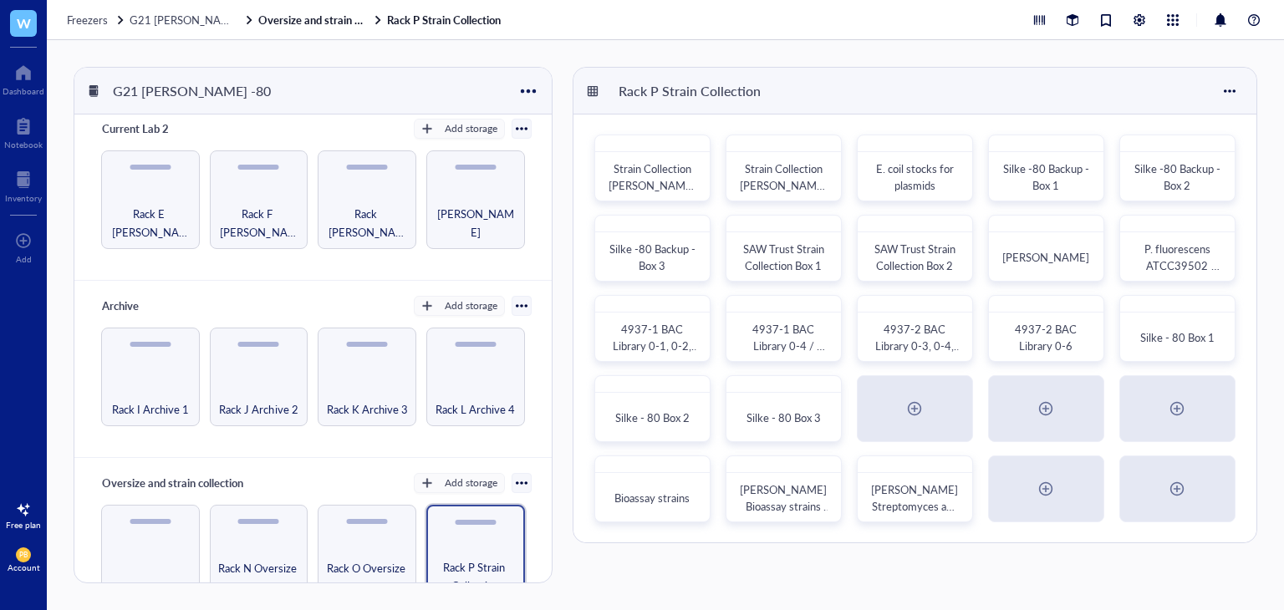
scroll to position [227, 0]
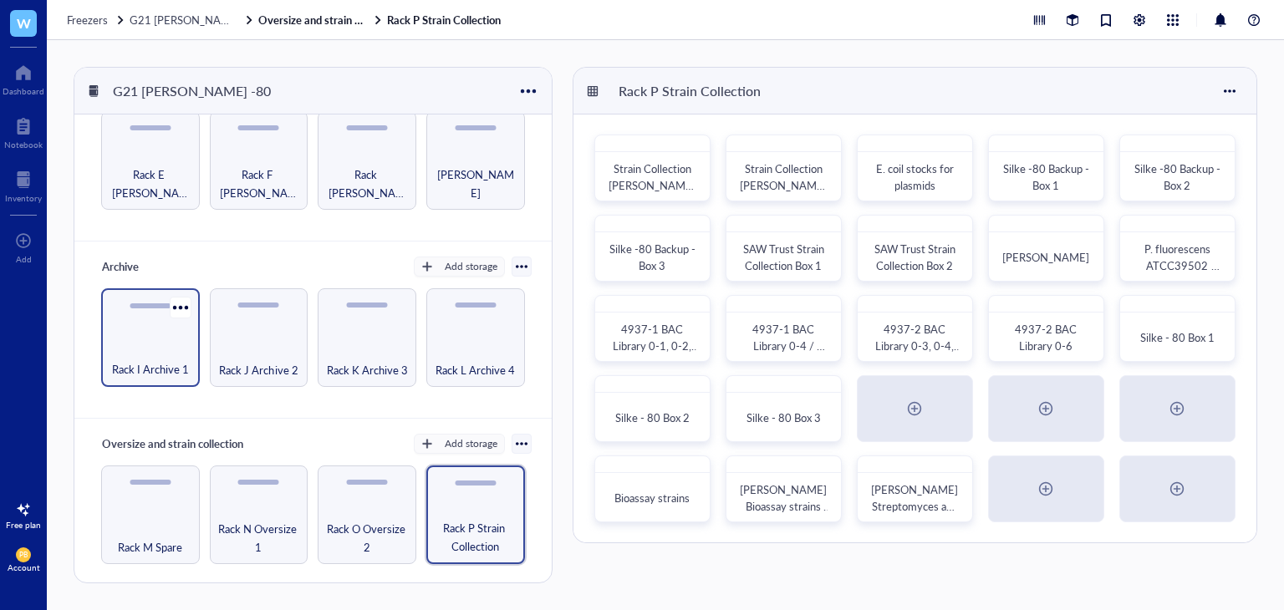
click at [137, 352] on div "Rack I Archive 1" at bounding box center [151, 360] width 82 height 37
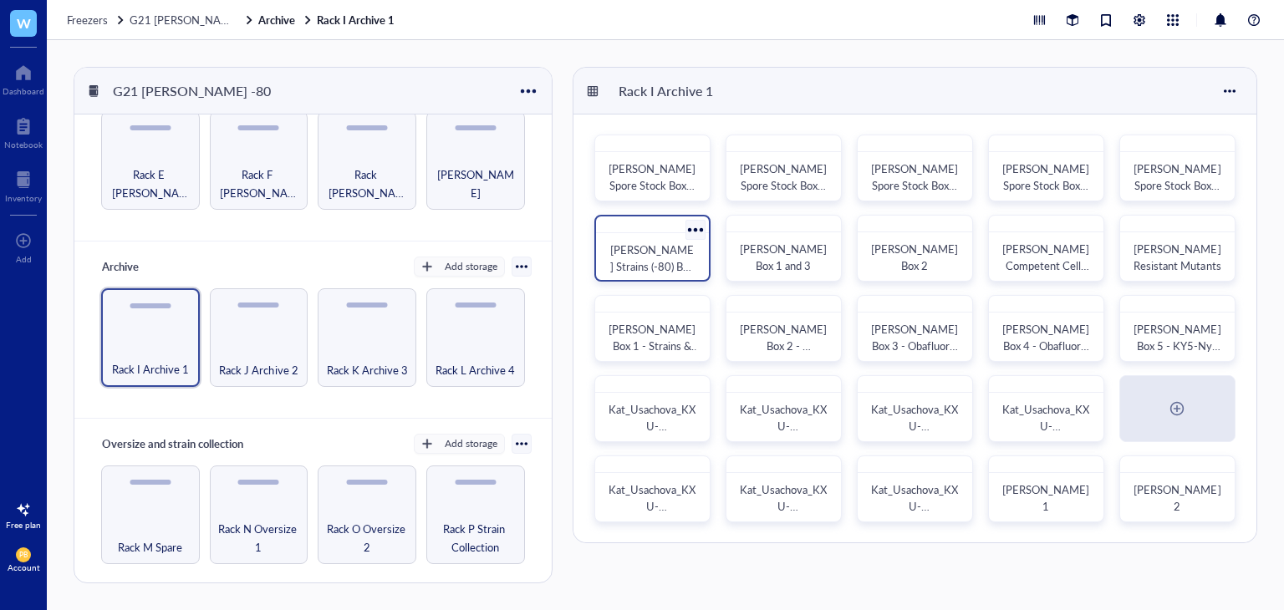
click at [680, 267] on div "[PERSON_NAME] Strains (-80) Box 6" at bounding box center [652, 258] width 86 height 33
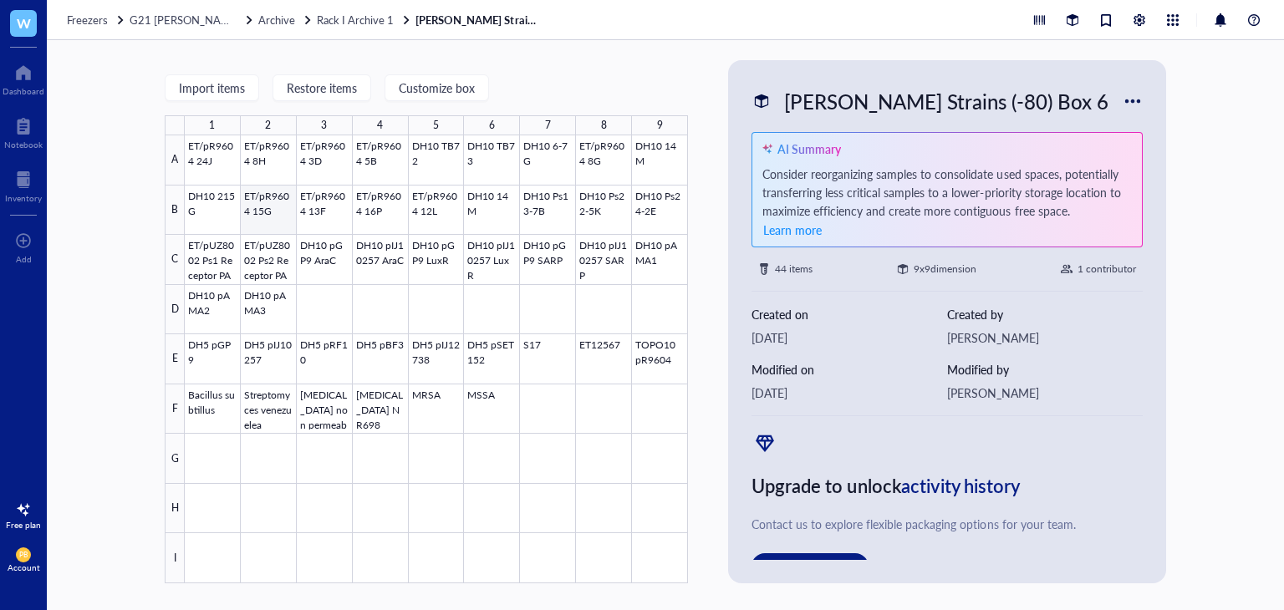
click at [247, 221] on div at bounding box center [436, 359] width 503 height 448
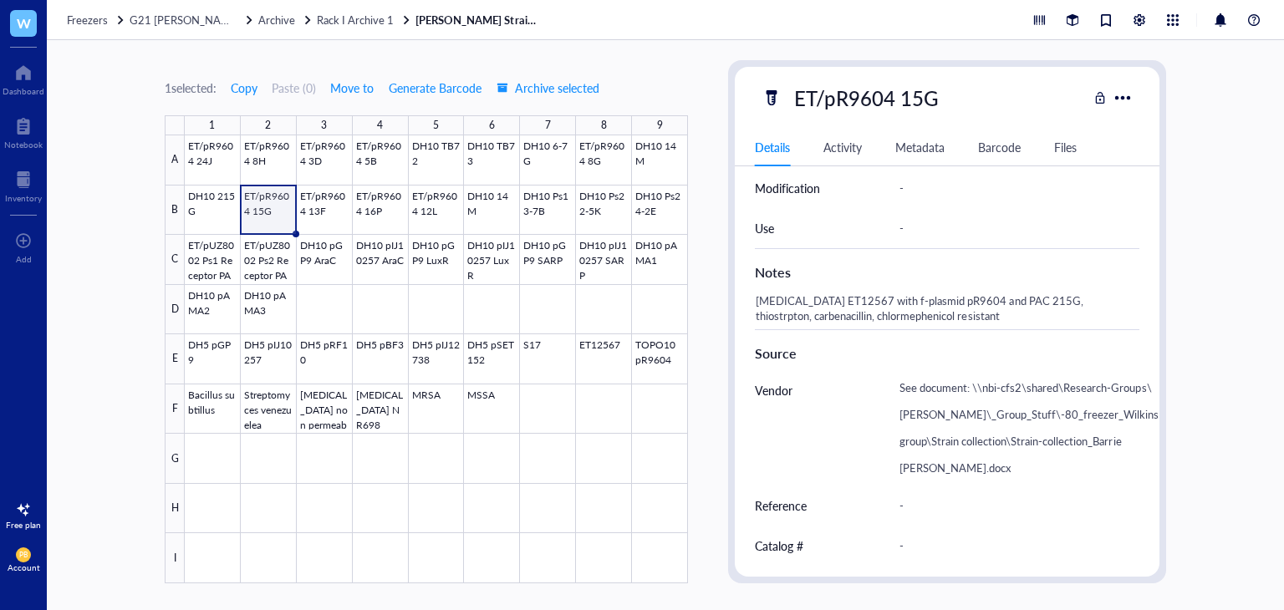
scroll to position [595, 0]
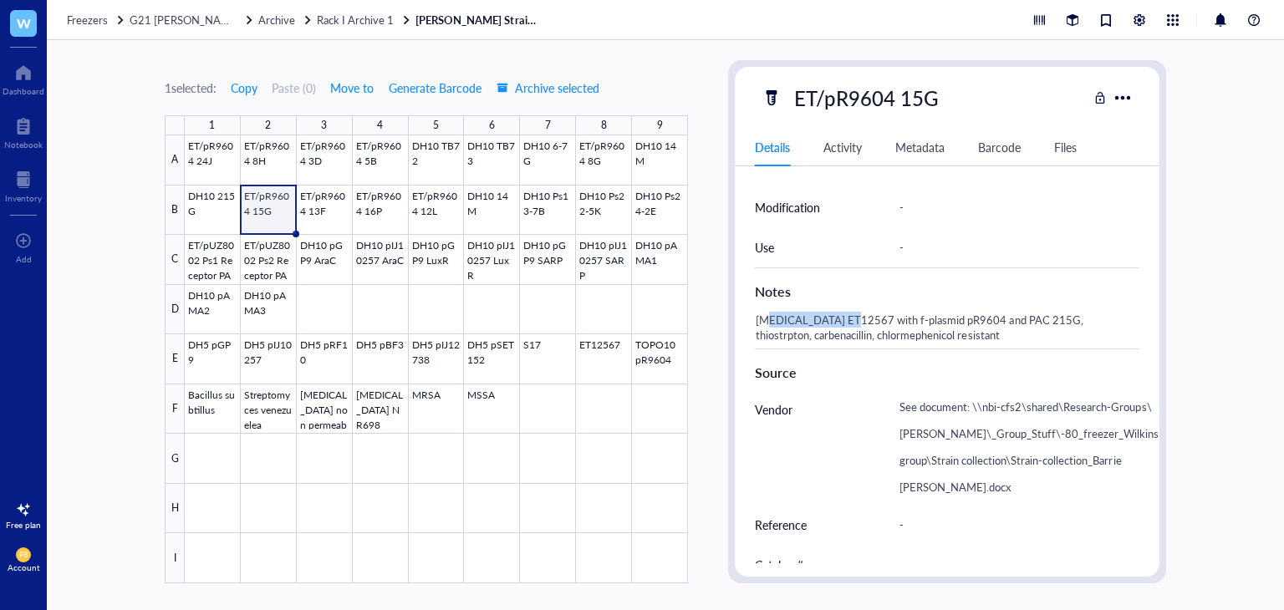
drag, startPoint x: 762, startPoint y: 318, endPoint x: 838, endPoint y: 319, distance: 75.2
click at [838, 319] on div "[MEDICAL_DATA] ET12567 with f-plasmid pR9604 and PAC 215G, thiostrpton, carbena…" at bounding box center [940, 328] width 385 height 40
click at [963, 422] on div "See document: \\nbi-cfs2\shared\Research-Groups\[PERSON_NAME]\_Group_Stuff\-80_…" at bounding box center [1035, 447] width 286 height 115
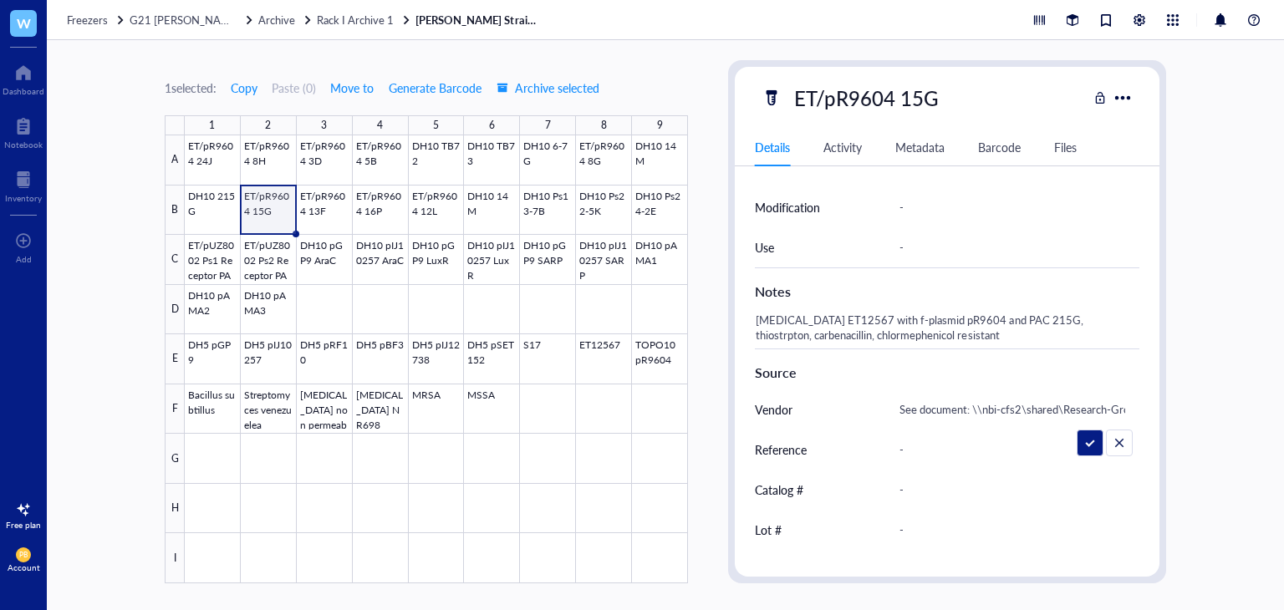
scroll to position [0, 594]
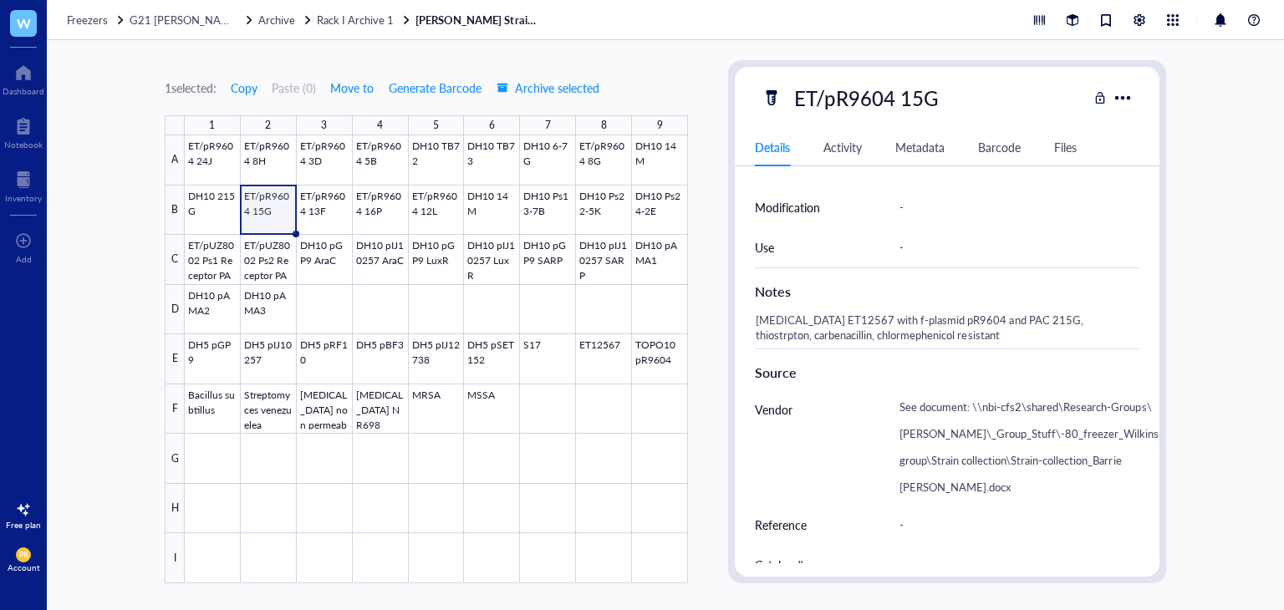
click at [1198, 408] on div "1 selected: Copy Paste ( 0 ) Move to Generate Barcode Archive selected 1 2 3 4 …" at bounding box center [665, 325] width 1237 height 570
click at [23, 193] on div "Inventory" at bounding box center [23, 198] width 37 height 10
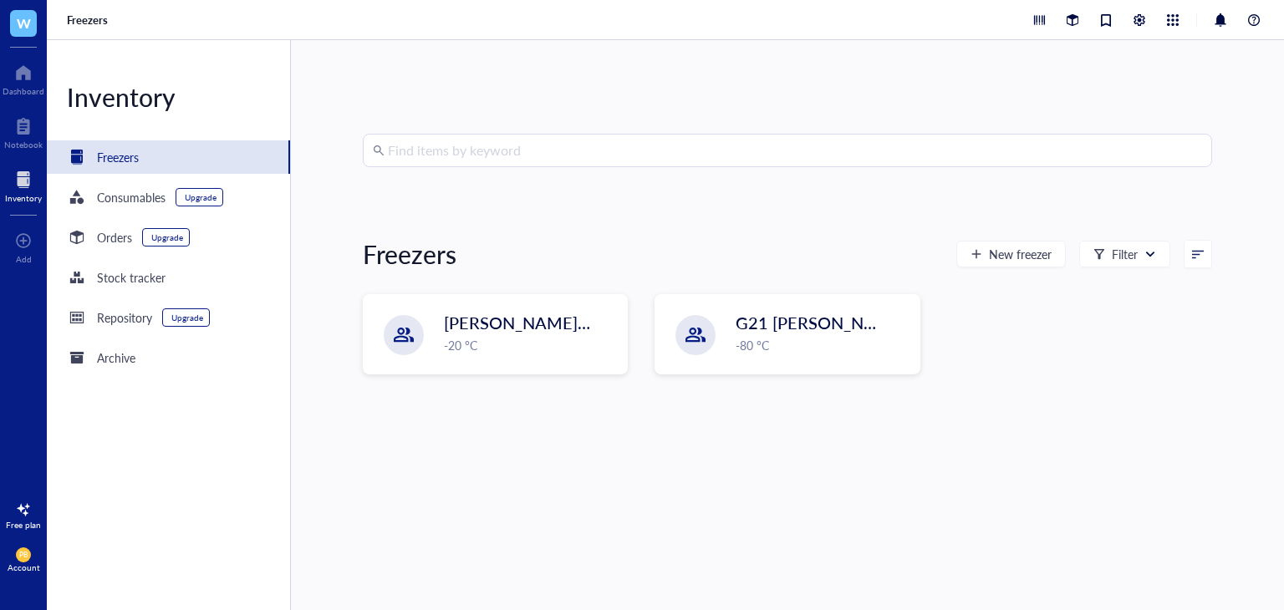
click at [468, 151] on input "search" at bounding box center [795, 151] width 814 height 32
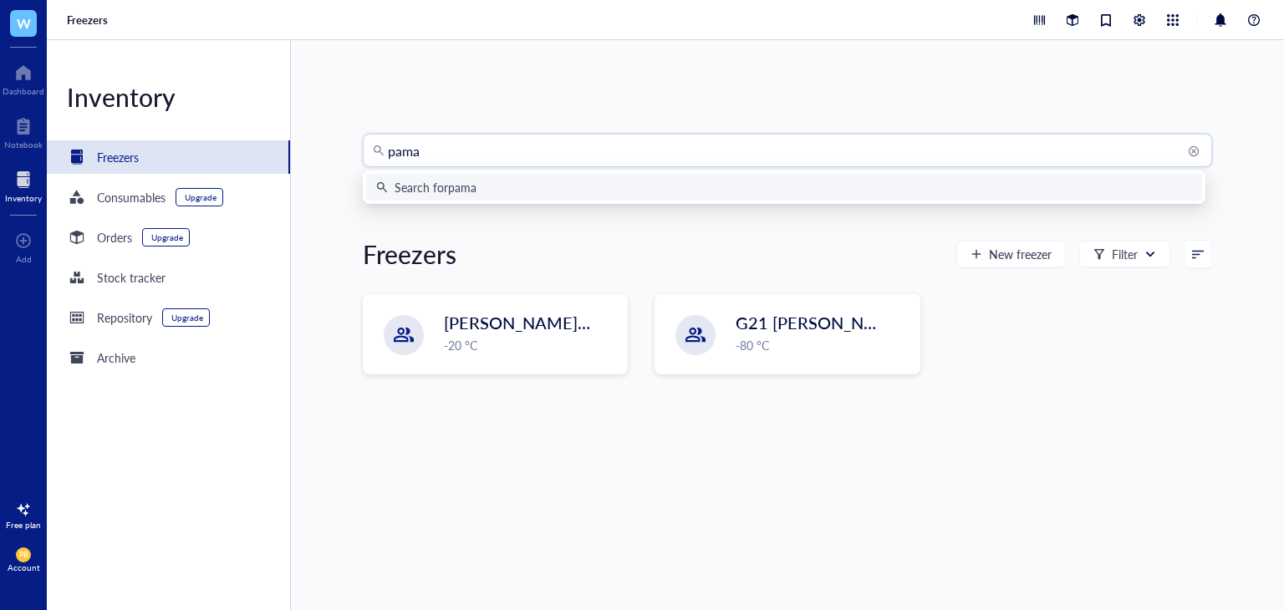
type input "pama3"
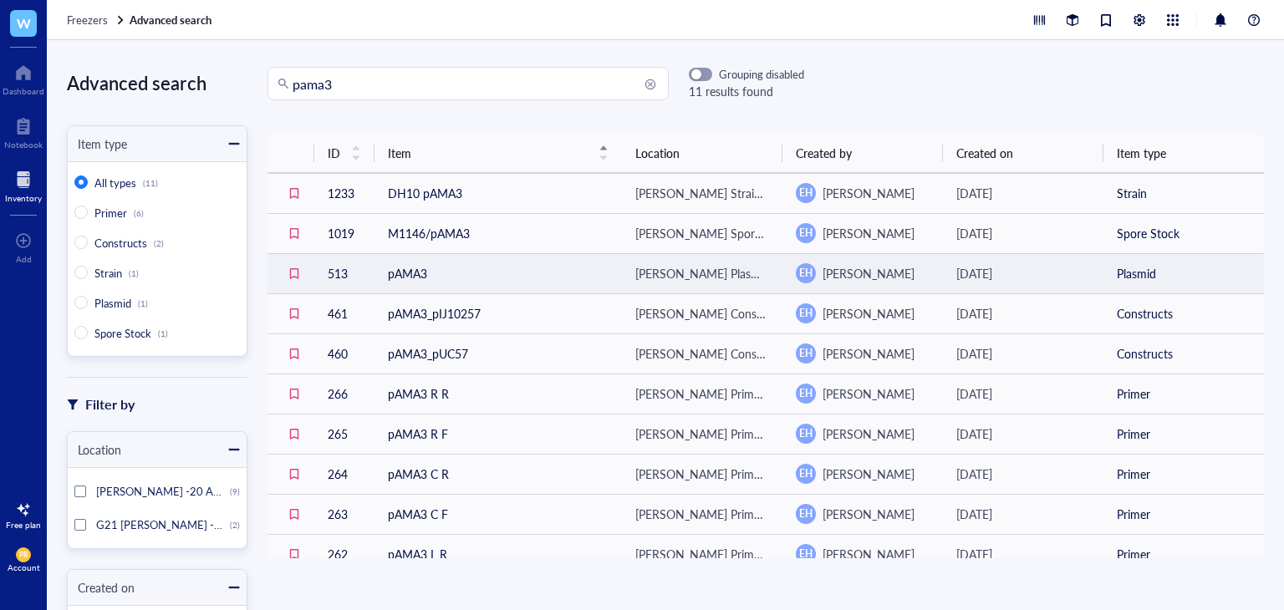
click at [471, 280] on td "pAMA3" at bounding box center [498, 273] width 247 height 40
